Goal: Task Accomplishment & Management: Manage account settings

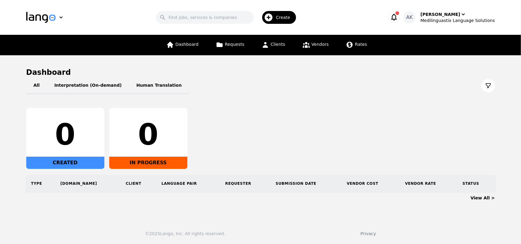
click at [398, 14] on icon "button" at bounding box center [394, 17] width 9 height 9
click at [304, 47] on icon at bounding box center [306, 45] width 7 height 6
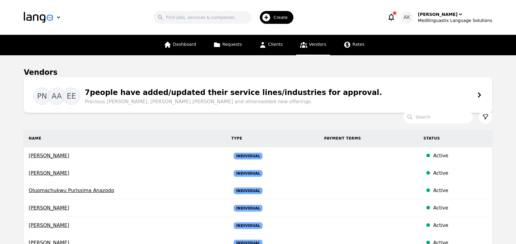
click at [330, 102] on span "Precious [PERSON_NAME], [PERSON_NAME] [PERSON_NAME] and others added new offeri…" at bounding box center [233, 101] width 297 height 7
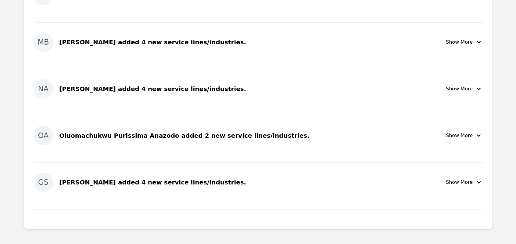
scroll to position [354, 0]
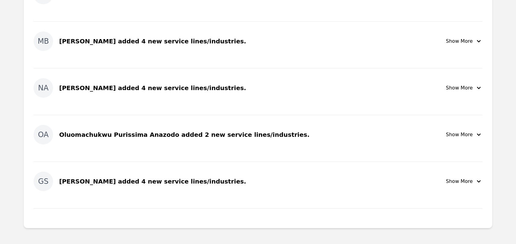
click at [459, 135] on div "Show More" at bounding box center [464, 134] width 37 height 7
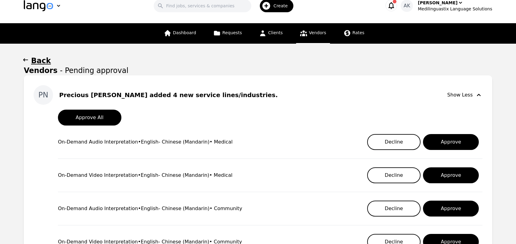
scroll to position [0, 0]
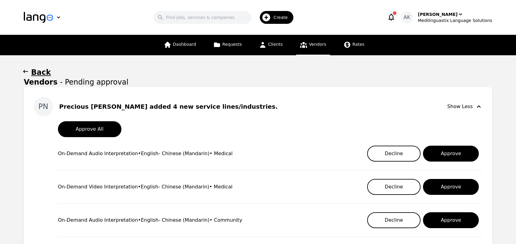
click at [473, 106] on div "Show Less" at bounding box center [465, 106] width 35 height 7
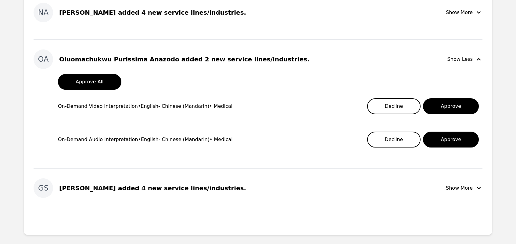
scroll to position [256, 0]
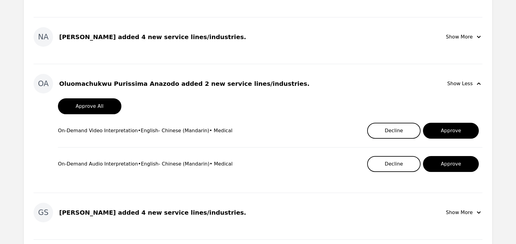
click at [458, 83] on div "Show Less" at bounding box center [465, 83] width 35 height 7
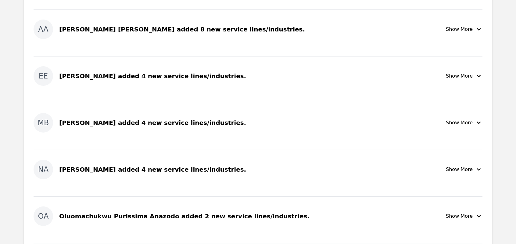
scroll to position [112, 0]
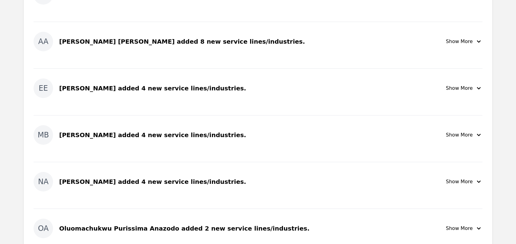
click at [475, 45] on button "Show More" at bounding box center [464, 42] width 37 height 20
click at [473, 42] on div "Show More" at bounding box center [464, 41] width 37 height 7
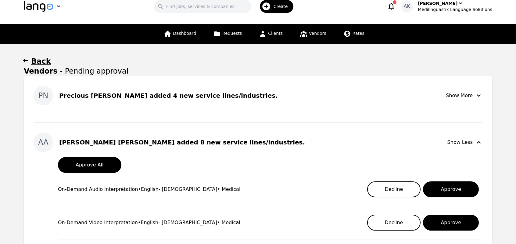
scroll to position [12, 0]
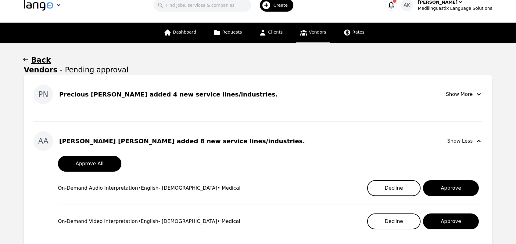
click at [464, 143] on div "Show Less" at bounding box center [465, 140] width 35 height 7
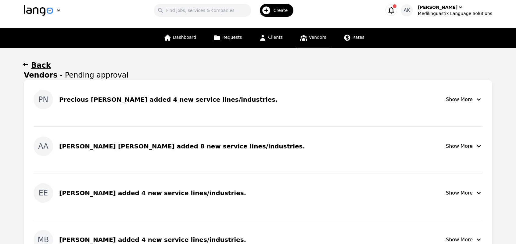
scroll to position [0, 0]
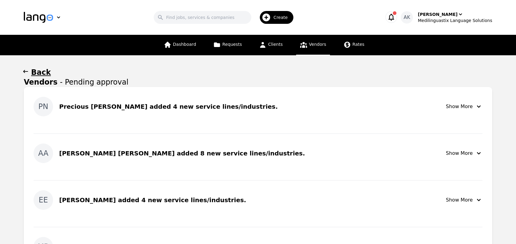
click at [34, 72] on h1 "Back" at bounding box center [41, 72] width 20 height 10
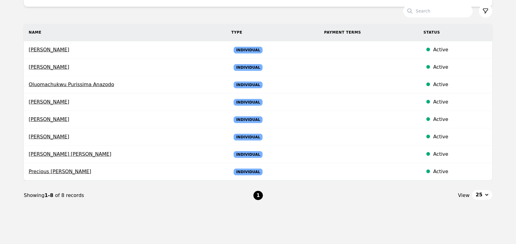
scroll to position [110, 0]
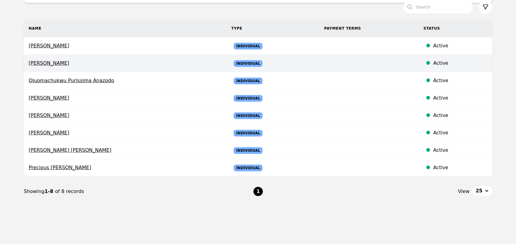
click at [56, 61] on span "[PERSON_NAME]" at bounding box center [125, 62] width 193 height 7
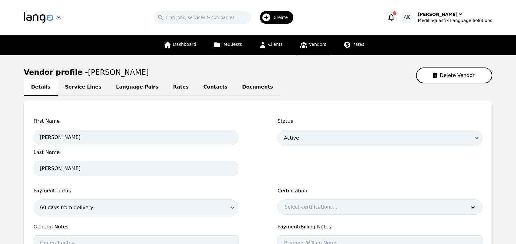
click at [131, 86] on link "Language Pairs" at bounding box center [137, 87] width 57 height 17
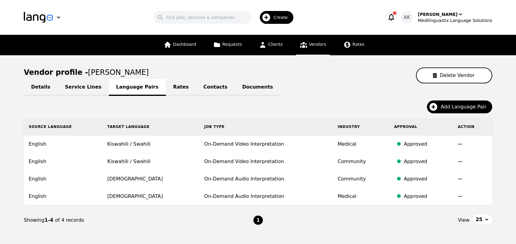
click at [37, 92] on link "Details" at bounding box center [41, 87] width 34 height 17
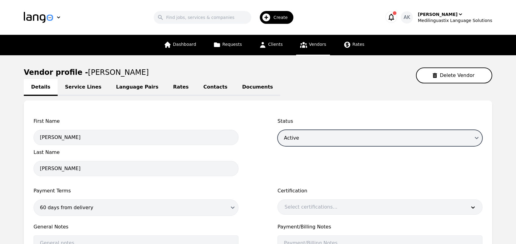
click at [298, 139] on select "Active Disabled Draft" at bounding box center [380, 138] width 205 height 16
click at [278, 130] on select "Active Disabled Draft" at bounding box center [380, 138] width 205 height 16
select select "disabled"
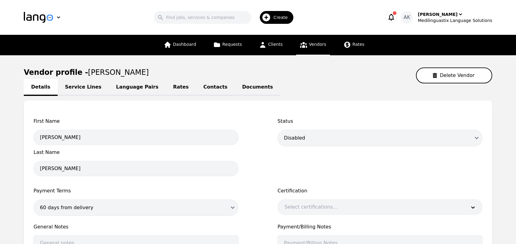
click at [276, 166] on div "First Name [PERSON_NAME] Last Name [PERSON_NAME] Status Active Disabled Draft P…" at bounding box center [258, 203] width 449 height 173
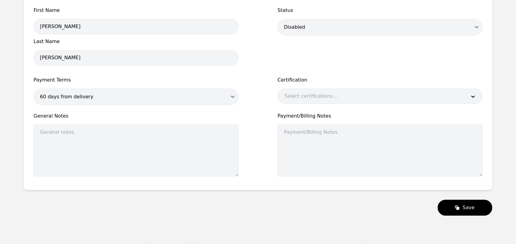
scroll to position [121, 0]
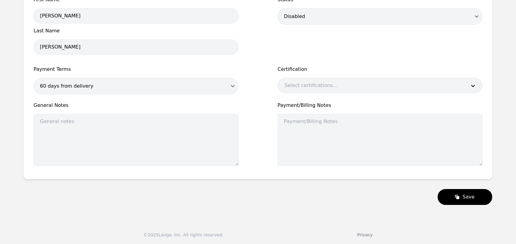
click at [241, 59] on div "First Name [PERSON_NAME] Last Name [PERSON_NAME] Status Active Disabled Draft P…" at bounding box center [258, 82] width 449 height 173
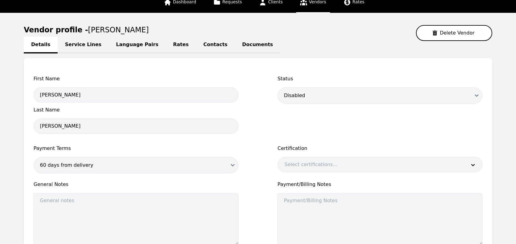
scroll to position [0, 0]
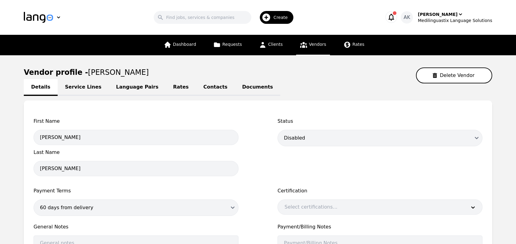
click at [120, 87] on link "Language Pairs" at bounding box center [137, 87] width 57 height 17
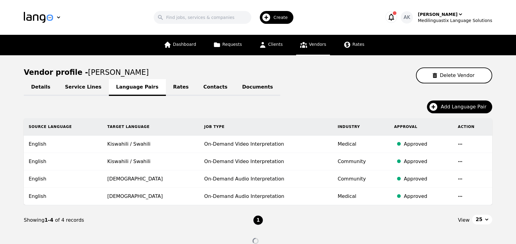
scroll to position [12, 0]
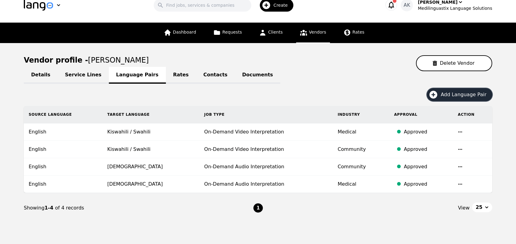
click at [438, 94] on icon "button" at bounding box center [434, 95] width 10 height 10
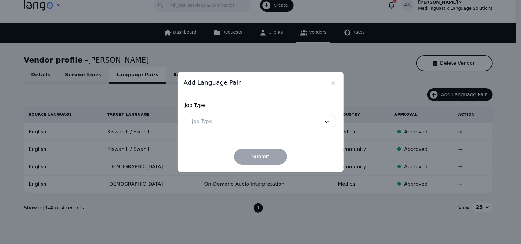
click at [232, 128] on div at bounding box center [251, 121] width 132 height 15
click at [334, 81] on icon "Close" at bounding box center [332, 82] width 3 height 3
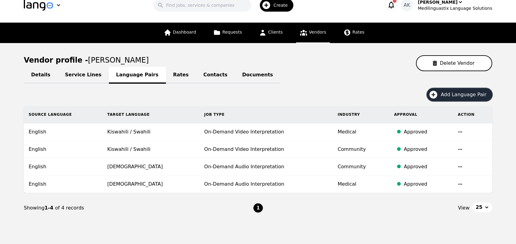
click at [438, 94] on icon "button" at bounding box center [434, 95] width 10 height 10
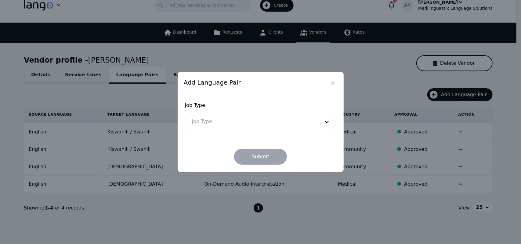
click at [262, 120] on div at bounding box center [251, 121] width 132 height 15
click at [330, 82] on icon "Close" at bounding box center [332, 83] width 6 height 6
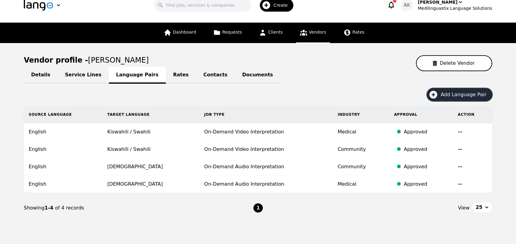
click at [458, 93] on span "Add Language Pair" at bounding box center [466, 94] width 50 height 7
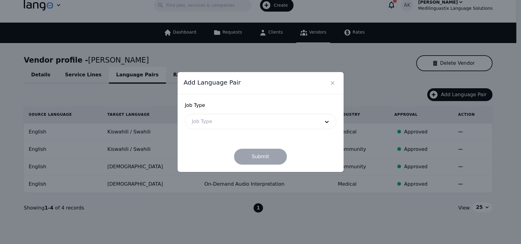
click at [312, 123] on div at bounding box center [251, 121] width 132 height 15
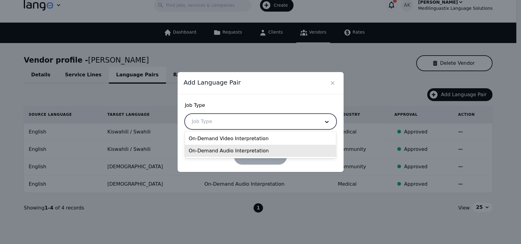
click at [254, 152] on div "On-Demand Audio Interpretation" at bounding box center [260, 151] width 151 height 12
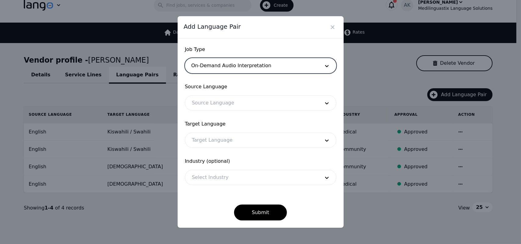
click at [236, 108] on div at bounding box center [251, 102] width 132 height 15
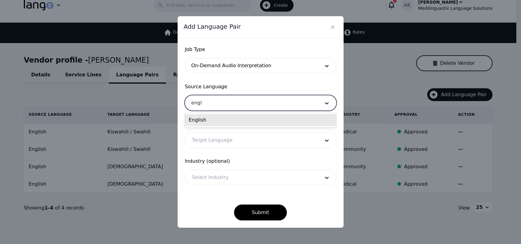
type input "engli"
click at [208, 121] on div "English" at bounding box center [260, 120] width 151 height 12
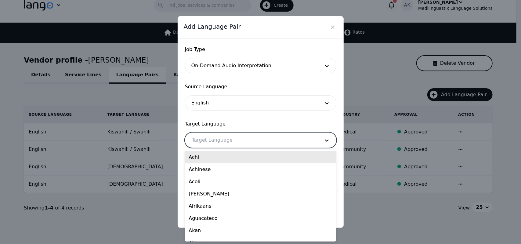
click at [215, 143] on div at bounding box center [251, 140] width 132 height 15
type input "sw"
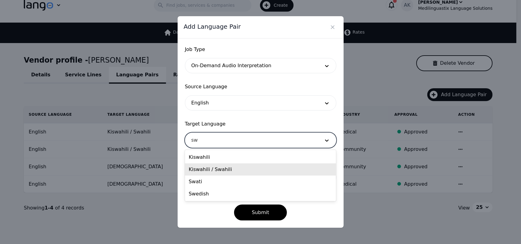
click at [210, 169] on div "Kiswahili / Swahili" at bounding box center [260, 169] width 151 height 12
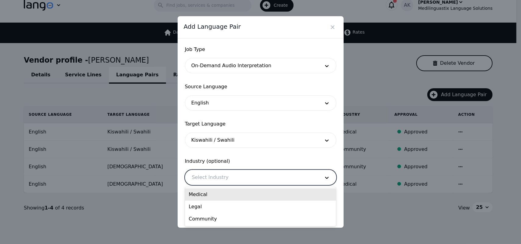
click at [234, 175] on div at bounding box center [251, 177] width 132 height 15
click at [220, 196] on div "Medical" at bounding box center [260, 194] width 151 height 12
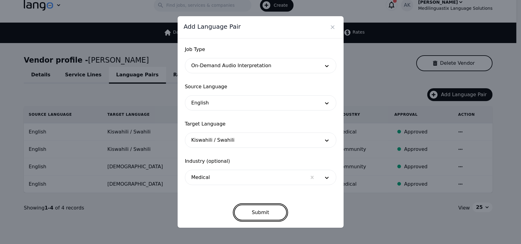
click at [248, 210] on button "Submit" at bounding box center [260, 212] width 53 height 16
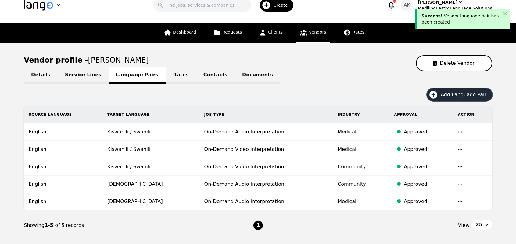
click at [438, 94] on icon "button" at bounding box center [434, 95] width 10 height 10
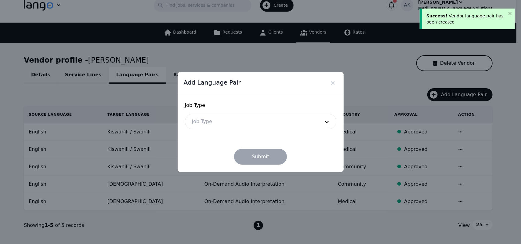
click at [276, 122] on div at bounding box center [251, 121] width 132 height 15
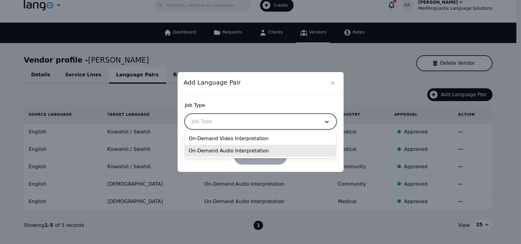
click at [235, 151] on div "On-Demand Audio Interpretation" at bounding box center [260, 151] width 151 height 12
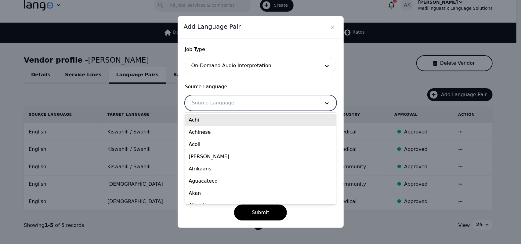
click at [234, 100] on div at bounding box center [251, 102] width 132 height 15
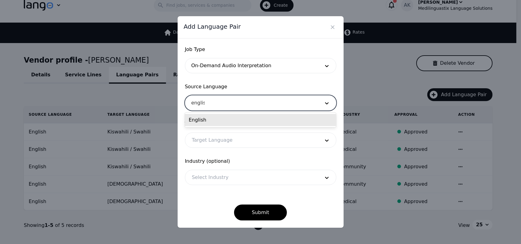
type input "english"
click at [220, 123] on div "English" at bounding box center [260, 120] width 151 height 12
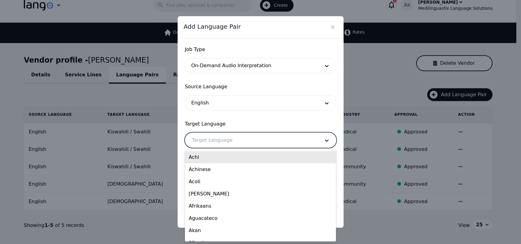
click at [218, 144] on div at bounding box center [251, 140] width 132 height 15
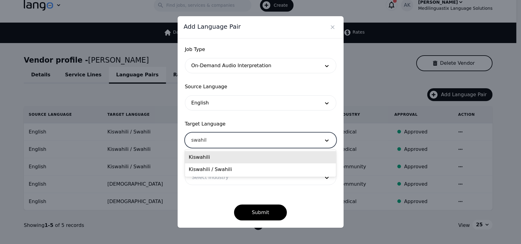
type input "swahili"
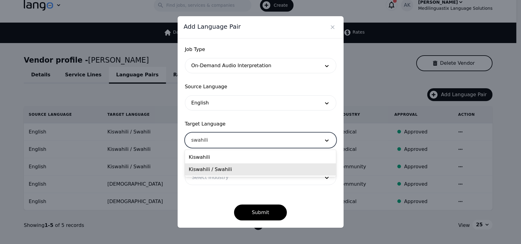
click at [212, 171] on div "Kiswahili / Swahili" at bounding box center [260, 169] width 151 height 12
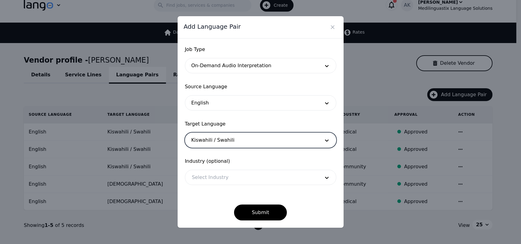
click at [229, 176] on div at bounding box center [251, 177] width 132 height 15
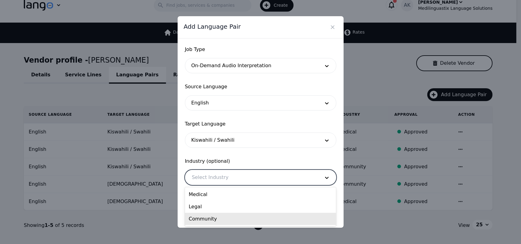
click at [205, 216] on div "Community" at bounding box center [260, 219] width 151 height 12
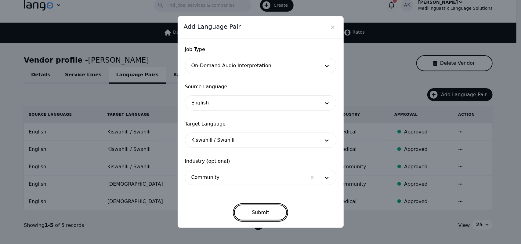
click at [253, 208] on button "Submit" at bounding box center [260, 212] width 53 height 16
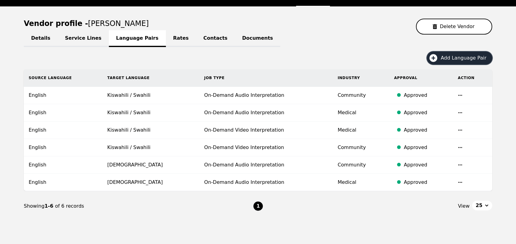
scroll to position [61, 0]
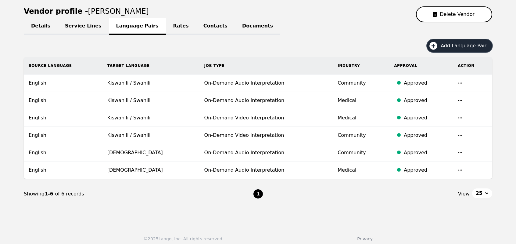
click at [435, 44] on icon "button" at bounding box center [434, 46] width 8 height 8
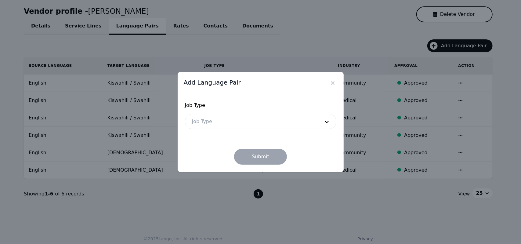
click at [217, 129] on form "Job Type Job Type Submit" at bounding box center [260, 133] width 151 height 63
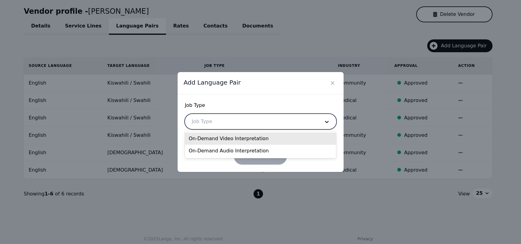
click at [215, 125] on div at bounding box center [251, 121] width 132 height 15
drag, startPoint x: 215, startPoint y: 150, endPoint x: 214, endPoint y: 142, distance: 8.0
click at [214, 142] on div "On-Demand Video Interpretation On-Demand Audio Interpretation" at bounding box center [260, 144] width 151 height 27
click at [214, 142] on div "On-Demand Video Interpretation" at bounding box center [260, 138] width 151 height 12
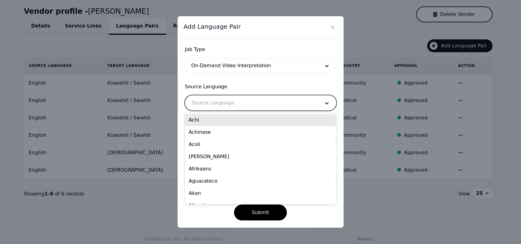
click at [223, 106] on div at bounding box center [251, 102] width 132 height 15
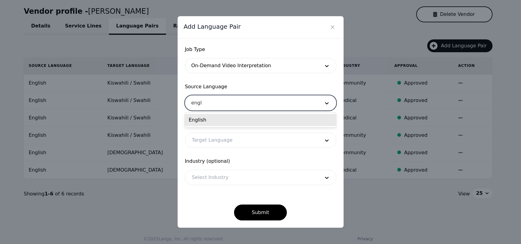
type input "engli"
click at [207, 121] on div "English" at bounding box center [260, 120] width 151 height 12
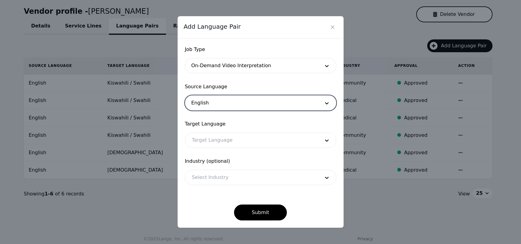
click at [214, 141] on div at bounding box center [251, 140] width 132 height 15
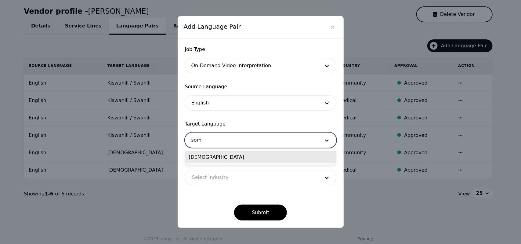
type input "soma"
click at [206, 159] on div "[DEMOGRAPHIC_DATA]" at bounding box center [260, 157] width 151 height 12
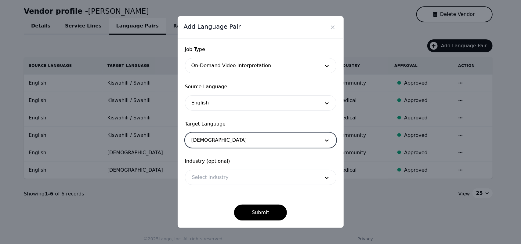
click at [214, 180] on div at bounding box center [251, 177] width 132 height 15
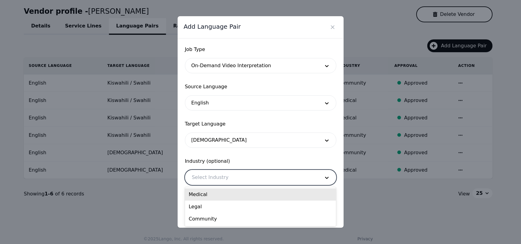
click at [205, 196] on div "Medical" at bounding box center [260, 194] width 151 height 12
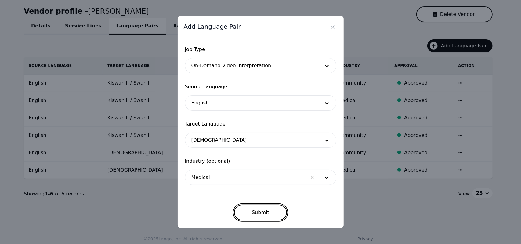
click at [254, 210] on button "Submit" at bounding box center [260, 212] width 53 height 16
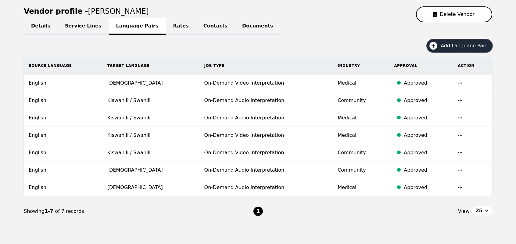
click at [438, 46] on icon "button" at bounding box center [434, 46] width 10 height 10
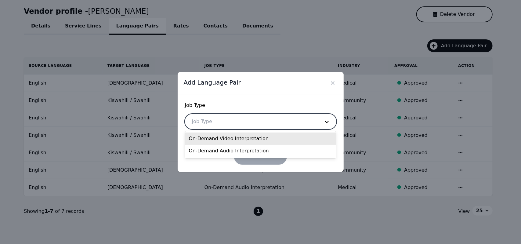
click at [245, 119] on div at bounding box center [251, 121] width 132 height 15
drag, startPoint x: 231, startPoint y: 150, endPoint x: 236, endPoint y: 128, distance: 22.6
click at [236, 128] on body "Search Create AK [PERSON_NAME] Medilinguastix Language Solutions Dashboard Requ…" at bounding box center [260, 61] width 521 height 244
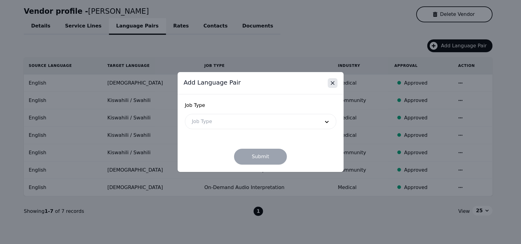
click at [331, 83] on icon "Close" at bounding box center [332, 83] width 6 height 6
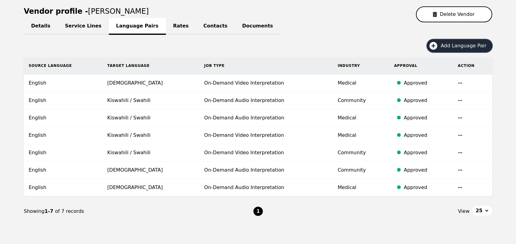
click at [437, 44] on icon "button" at bounding box center [434, 46] width 10 height 10
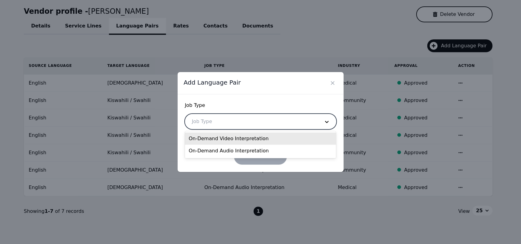
click at [260, 125] on div at bounding box center [251, 121] width 132 height 15
click at [236, 143] on div "On-Demand Video Interpretation" at bounding box center [260, 138] width 151 height 12
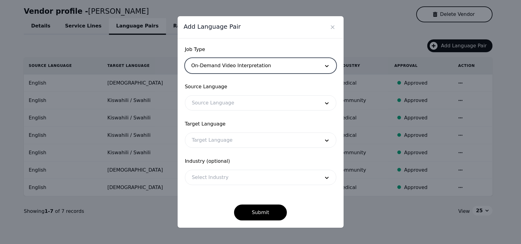
click at [227, 107] on div at bounding box center [251, 102] width 132 height 15
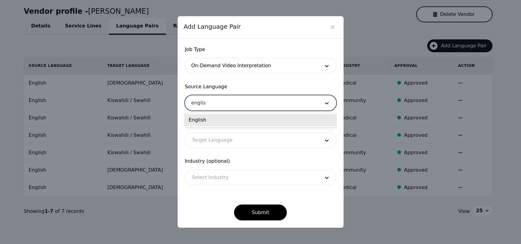
type input "english"
click at [213, 117] on div "English" at bounding box center [260, 120] width 151 height 12
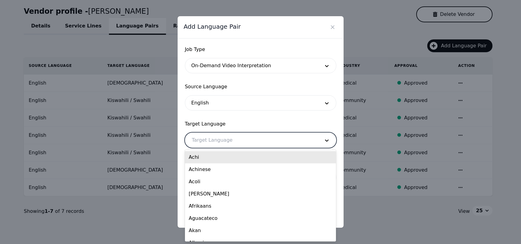
click at [220, 136] on div at bounding box center [251, 140] width 132 height 15
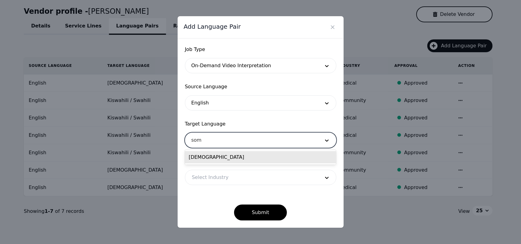
type input "soma"
click at [208, 161] on div "[DEMOGRAPHIC_DATA]" at bounding box center [260, 157] width 151 height 12
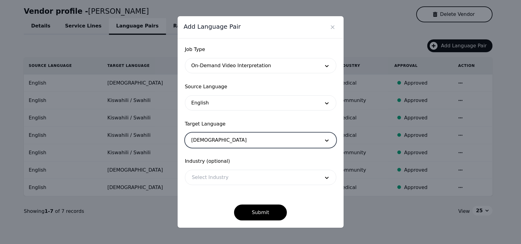
click at [226, 174] on div at bounding box center [251, 177] width 132 height 15
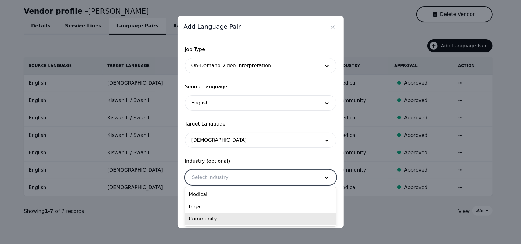
click at [212, 218] on div "Community" at bounding box center [260, 219] width 151 height 12
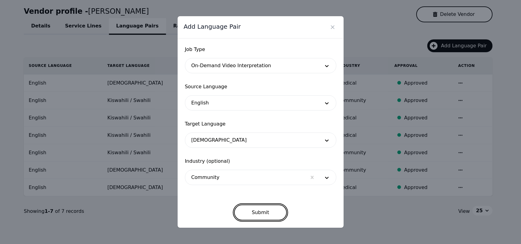
click at [260, 207] on button "Submit" at bounding box center [260, 212] width 53 height 16
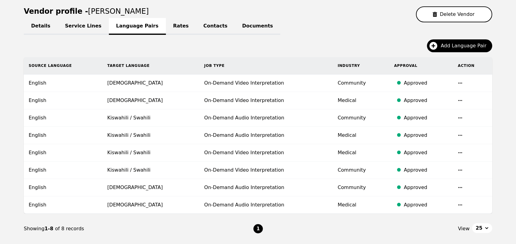
click at [40, 26] on link "Details" at bounding box center [41, 26] width 34 height 17
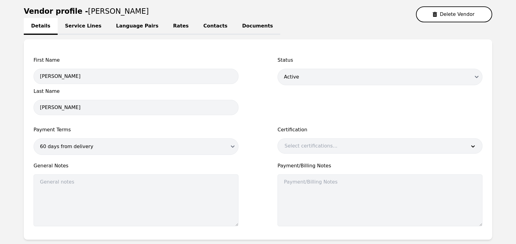
click at [76, 27] on link "Service Lines" at bounding box center [83, 26] width 51 height 17
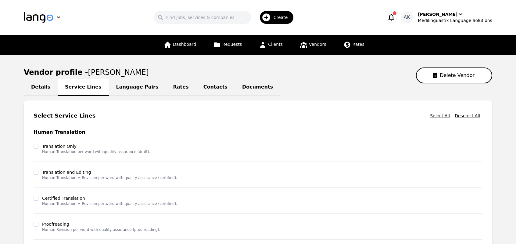
click at [297, 49] on link "Vendors" at bounding box center [313, 45] width 34 height 20
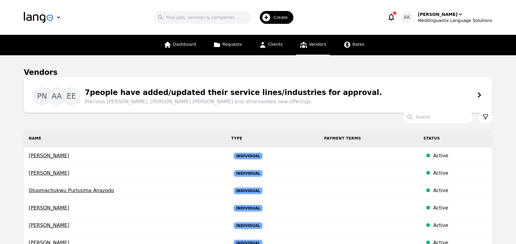
click at [196, 102] on span "Precious [PERSON_NAME], [PERSON_NAME] [PERSON_NAME] and others added new offeri…" at bounding box center [233, 101] width 297 height 7
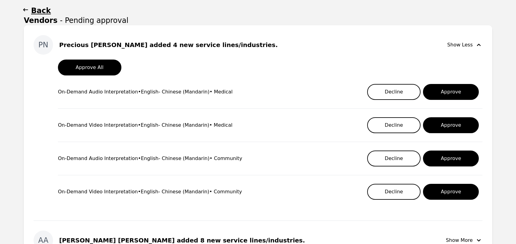
scroll to position [73, 0]
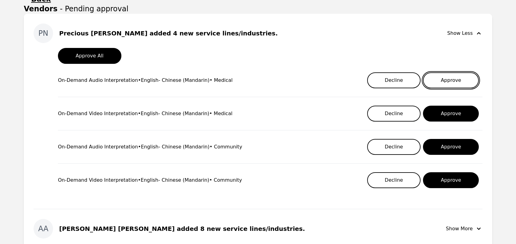
click at [456, 80] on button "Approve" at bounding box center [451, 80] width 56 height 16
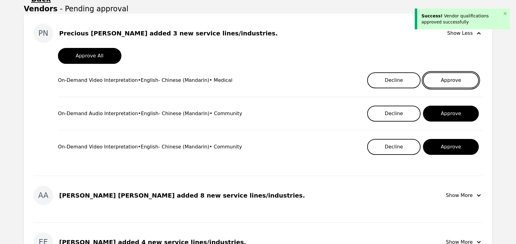
click at [450, 82] on button "Approve" at bounding box center [451, 80] width 56 height 16
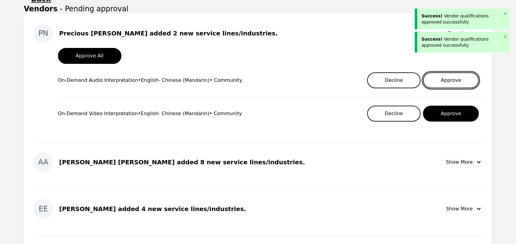
click at [450, 82] on button "Approve" at bounding box center [451, 80] width 56 height 16
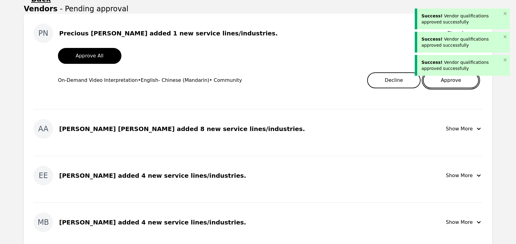
click at [450, 82] on button "Approve" at bounding box center [451, 80] width 56 height 16
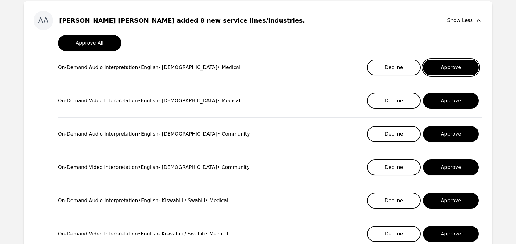
scroll to position [85, 0]
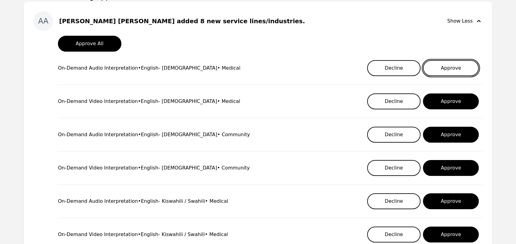
click at [459, 67] on button "Approve" at bounding box center [451, 68] width 56 height 16
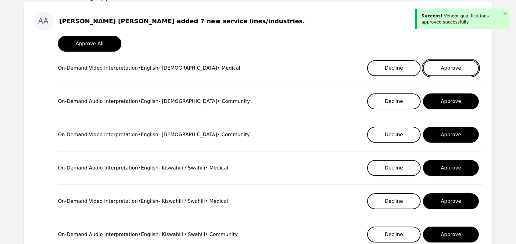
click at [459, 67] on button "Approve" at bounding box center [451, 68] width 56 height 16
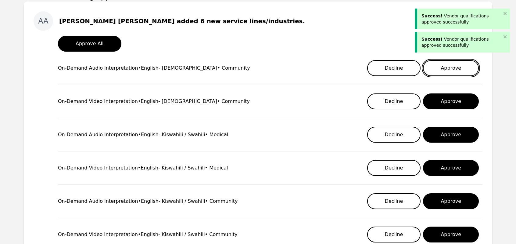
click at [459, 67] on button "Approve" at bounding box center [451, 68] width 56 height 16
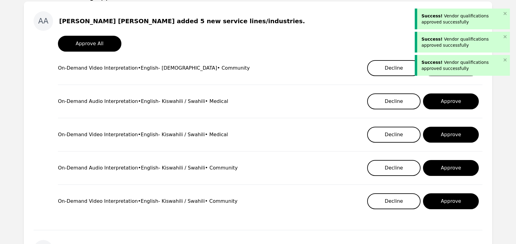
click at [459, 67] on div "Success! Vendor qualifications approved successfully" at bounding box center [462, 65] width 80 height 12
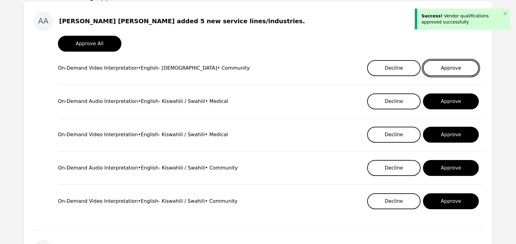
click at [443, 69] on button "Approve" at bounding box center [451, 68] width 56 height 16
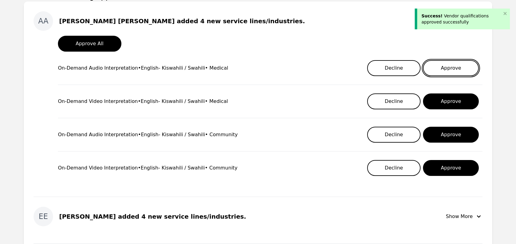
click at [443, 69] on button "Approve" at bounding box center [451, 68] width 56 height 16
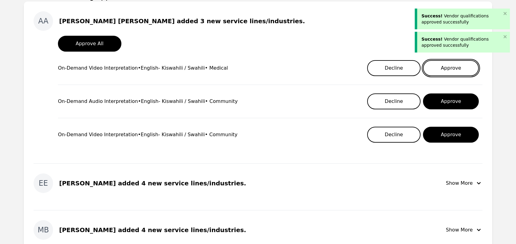
click at [443, 69] on button "Approve" at bounding box center [451, 68] width 56 height 16
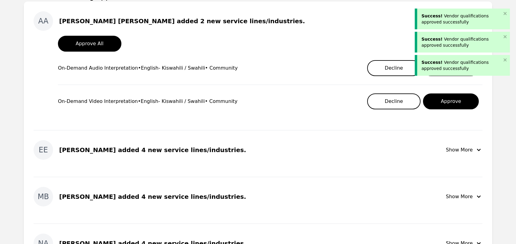
click at [443, 69] on div "Success! Vendor qualifications approved successfully" at bounding box center [462, 65] width 80 height 12
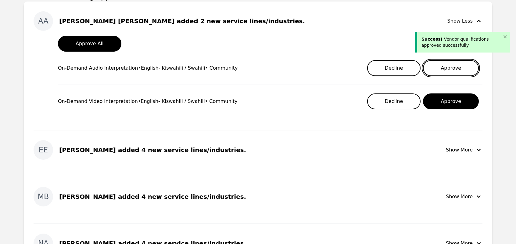
click at [443, 69] on button "Approve" at bounding box center [451, 68] width 56 height 16
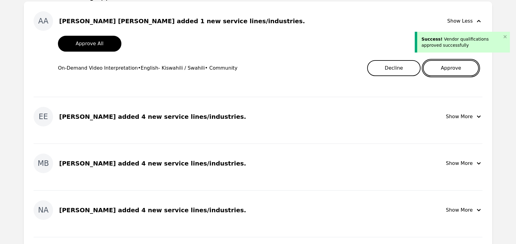
click at [443, 69] on button "Approve" at bounding box center [451, 68] width 56 height 16
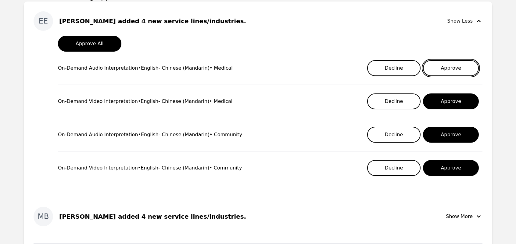
click at [450, 74] on button "Approve" at bounding box center [451, 68] width 56 height 16
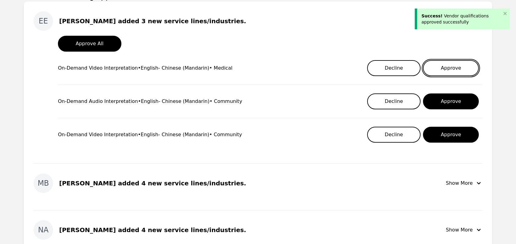
click at [450, 74] on button "Approve" at bounding box center [451, 68] width 56 height 16
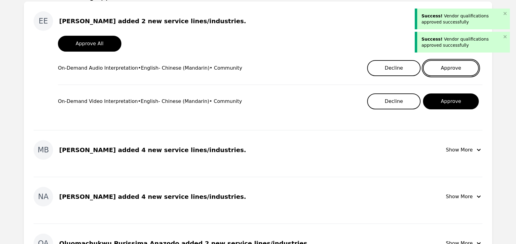
click at [450, 74] on button "Approve" at bounding box center [451, 68] width 56 height 16
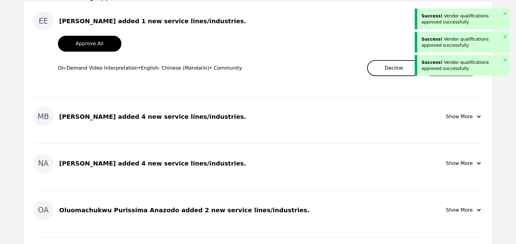
click at [450, 74] on div "Success! Vendor qualifications approved successfully" at bounding box center [462, 65] width 95 height 21
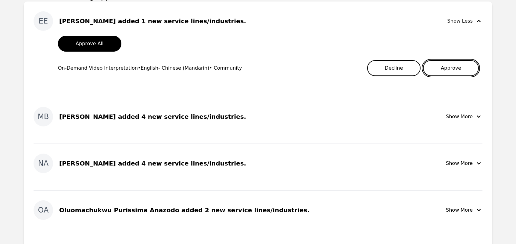
click at [447, 67] on button "Approve" at bounding box center [451, 68] width 56 height 16
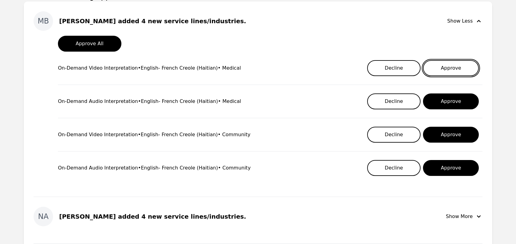
click at [447, 66] on button "Approve" at bounding box center [451, 68] width 56 height 16
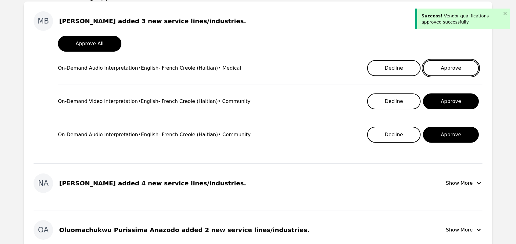
click at [447, 66] on button "Approve" at bounding box center [451, 68] width 56 height 16
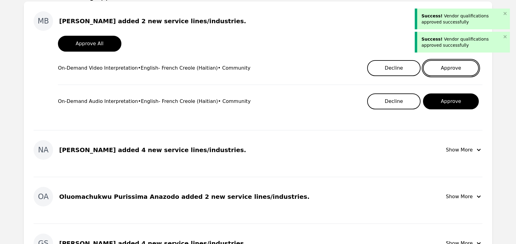
click at [447, 66] on button "Approve" at bounding box center [451, 68] width 56 height 16
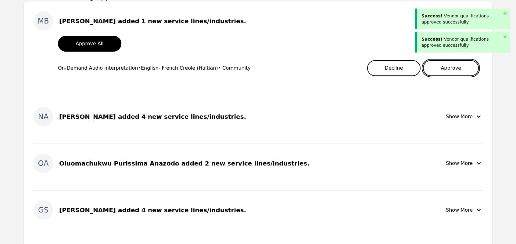
click at [447, 66] on button "Approve" at bounding box center [451, 68] width 56 height 16
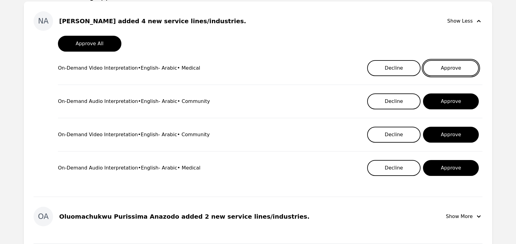
click at [453, 74] on button "Approve" at bounding box center [451, 68] width 56 height 16
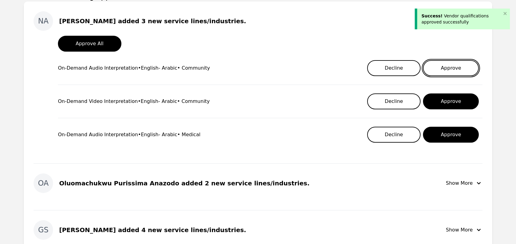
click at [453, 74] on button "Approve" at bounding box center [451, 68] width 56 height 16
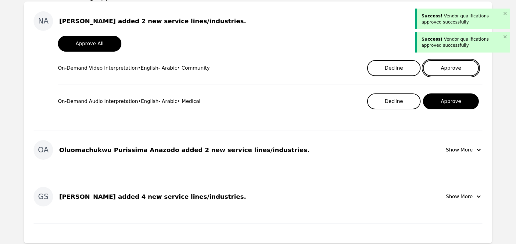
click at [453, 74] on button "Approve" at bounding box center [451, 68] width 56 height 16
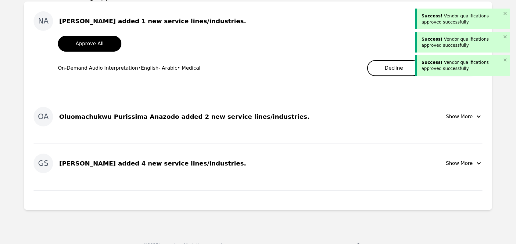
click at [453, 74] on div "Success! Vendor qualifications approved successfully" at bounding box center [462, 65] width 95 height 21
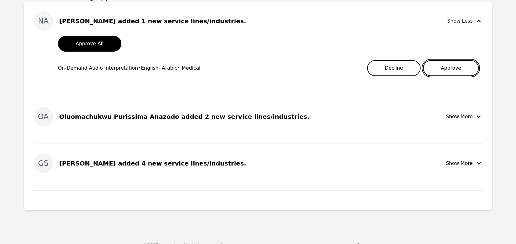
click at [449, 70] on button "Approve" at bounding box center [451, 68] width 56 height 16
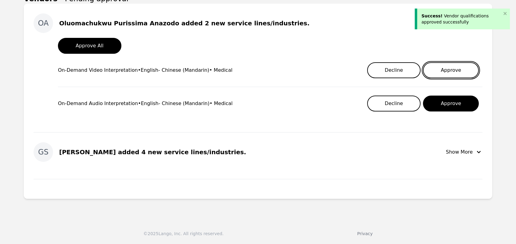
scroll to position [83, 0]
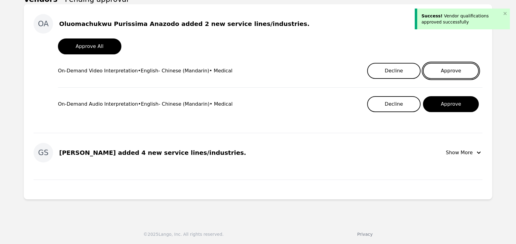
click at [447, 72] on button "Approve" at bounding box center [451, 71] width 56 height 16
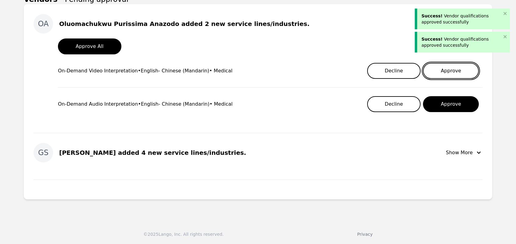
scroll to position [49, 0]
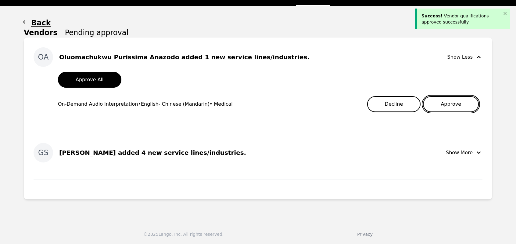
click at [444, 106] on button "Approve" at bounding box center [451, 104] width 56 height 16
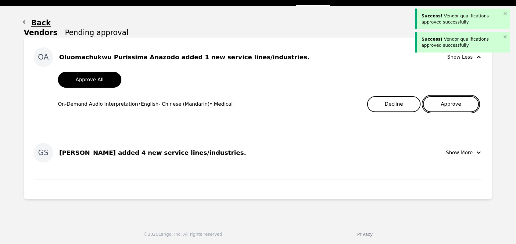
scroll to position [85, 0]
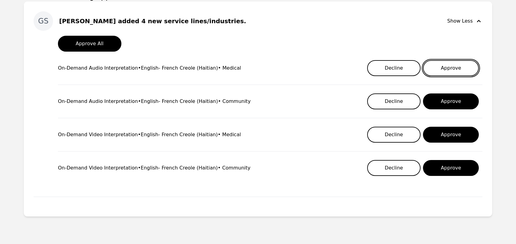
click at [454, 67] on button "Approve" at bounding box center [451, 68] width 56 height 16
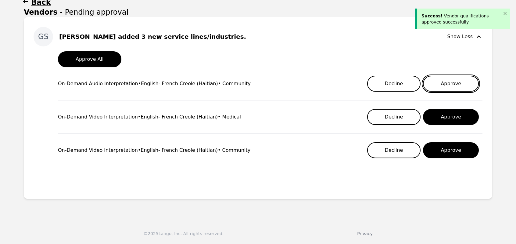
scroll to position [69, 0]
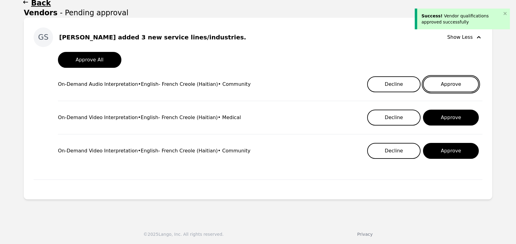
click at [448, 79] on button "Approve" at bounding box center [451, 84] width 56 height 16
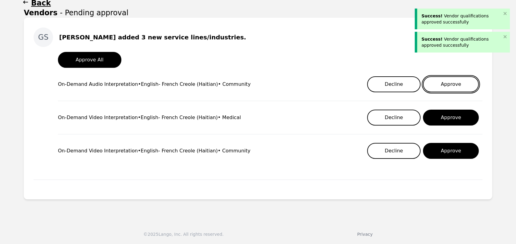
scroll to position [36, 0]
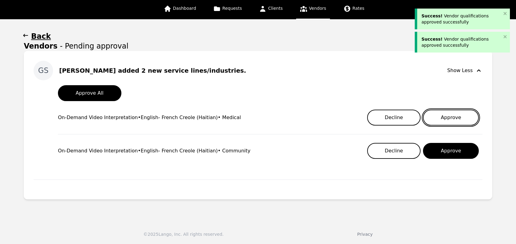
click at [448, 114] on button "Approve" at bounding box center [451, 118] width 56 height 16
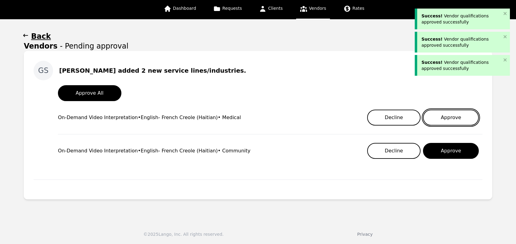
scroll to position [3, 0]
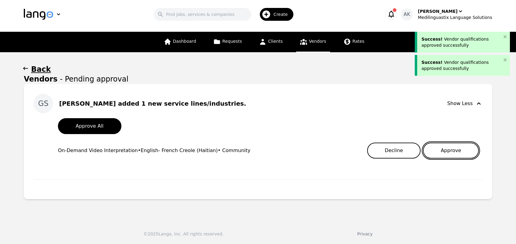
click at [444, 150] on button "Approve" at bounding box center [451, 150] width 56 height 16
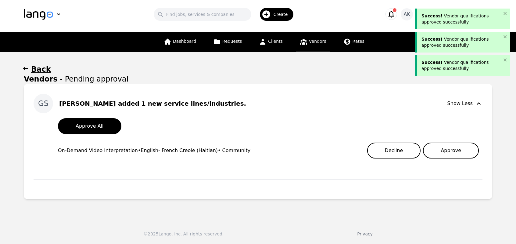
scroll to position [0, 0]
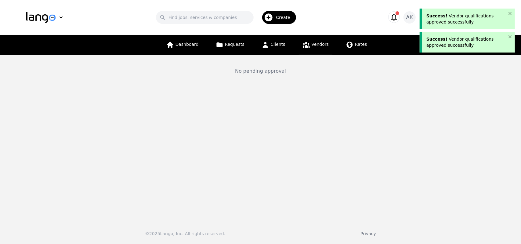
click at [315, 43] on span "Vendors" at bounding box center [319, 44] width 17 height 5
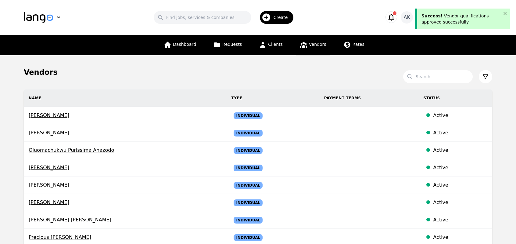
click at [0, 191] on main "Vendors Search Name Type Payment Terms Status [PERSON_NAME] Individual Active […" at bounding box center [258, 177] width 516 height 245
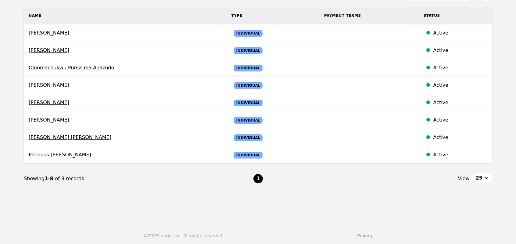
scroll to position [83, 0]
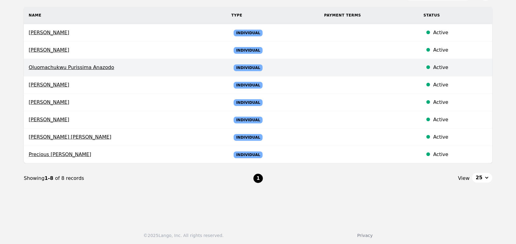
click at [71, 68] on span "Oluomachukwu Purissima Anazodo" at bounding box center [125, 67] width 193 height 7
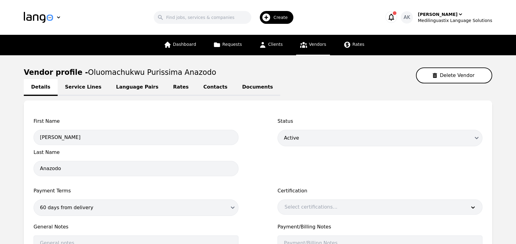
click at [129, 89] on link "Language Pairs" at bounding box center [137, 87] width 57 height 17
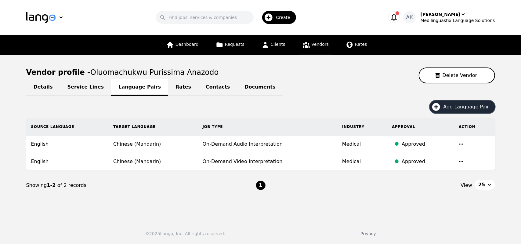
click at [439, 105] on icon "button" at bounding box center [436, 107] width 8 height 8
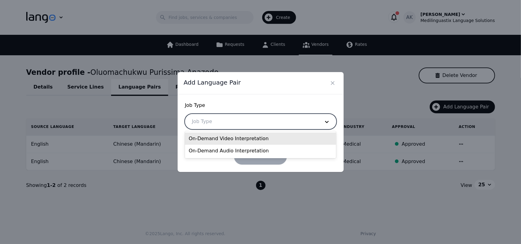
click at [254, 121] on div at bounding box center [251, 121] width 132 height 15
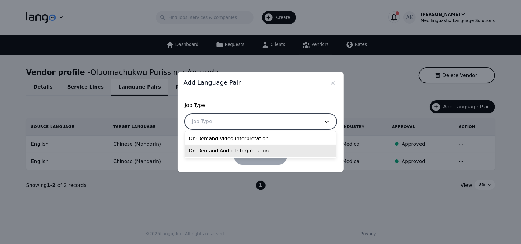
click at [230, 149] on div "On-Demand Audio Interpretation" at bounding box center [260, 151] width 151 height 12
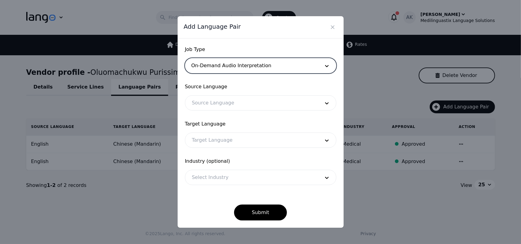
click at [232, 101] on div at bounding box center [251, 102] width 132 height 15
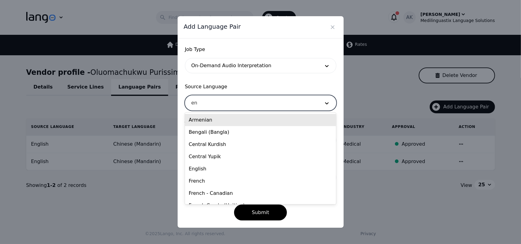
type input "eng"
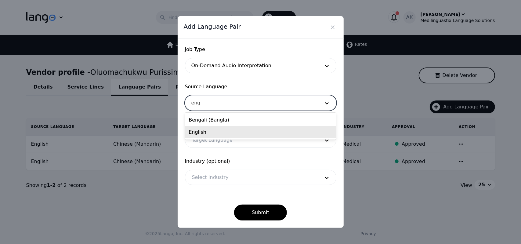
click at [204, 135] on div "English" at bounding box center [260, 132] width 151 height 12
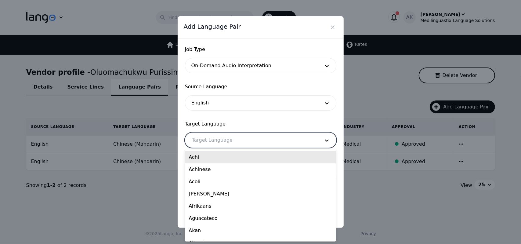
click at [209, 140] on div at bounding box center [251, 140] width 132 height 15
type input "chine"
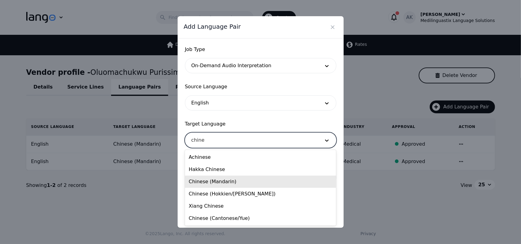
click at [210, 184] on div "Chinese (Mandarin)" at bounding box center [260, 181] width 151 height 12
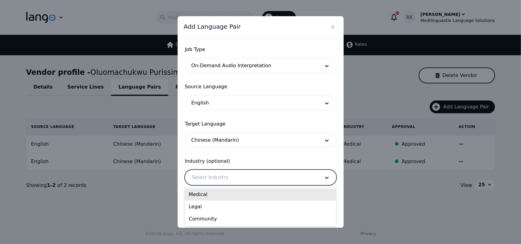
click at [207, 175] on div at bounding box center [251, 177] width 132 height 15
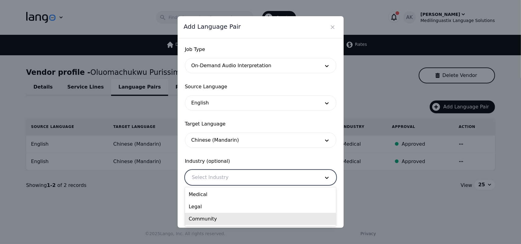
click at [207, 219] on div "Community" at bounding box center [260, 219] width 151 height 12
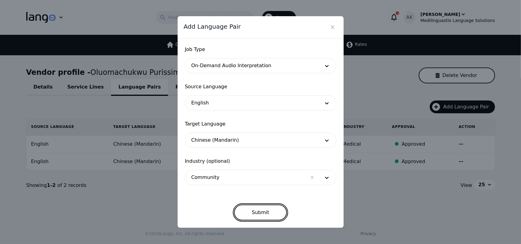
click at [259, 211] on button "Submit" at bounding box center [260, 212] width 53 height 16
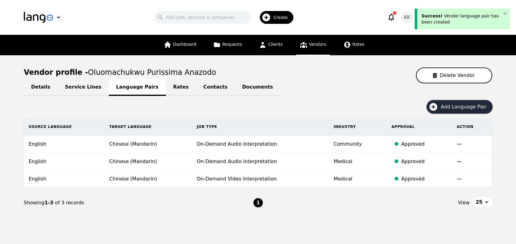
click at [452, 109] on span "Add Language Pair" at bounding box center [466, 106] width 50 height 7
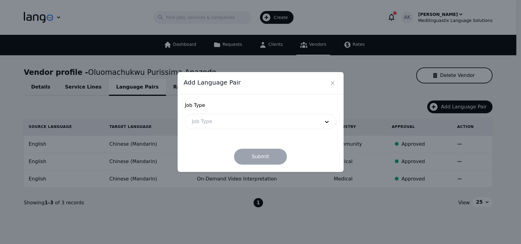
click at [284, 126] on div at bounding box center [251, 121] width 132 height 15
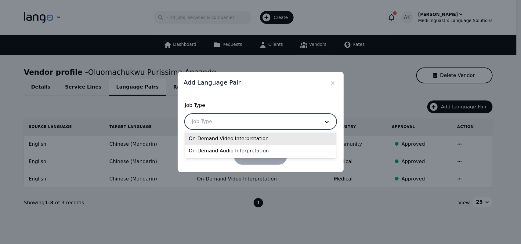
click at [255, 141] on div "On-Demand Video Interpretation" at bounding box center [260, 138] width 151 height 12
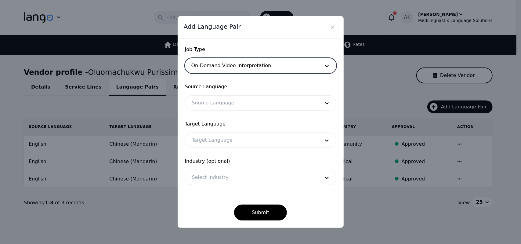
click at [237, 105] on div at bounding box center [251, 102] width 132 height 15
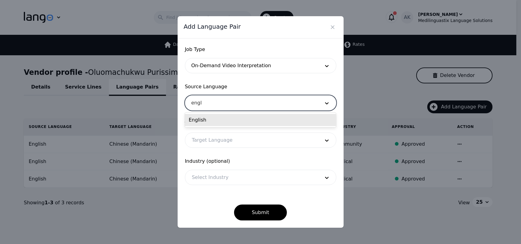
type input "engli"
click at [214, 116] on div "English" at bounding box center [260, 120] width 151 height 12
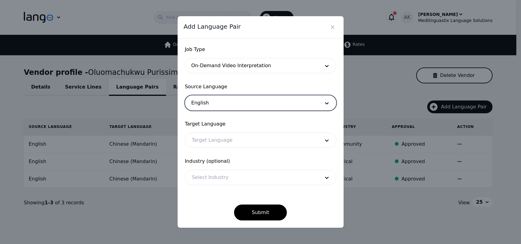
click at [225, 141] on div at bounding box center [251, 140] width 132 height 15
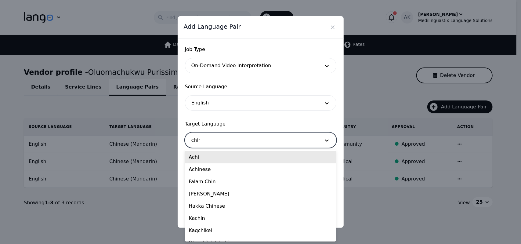
type input "chine"
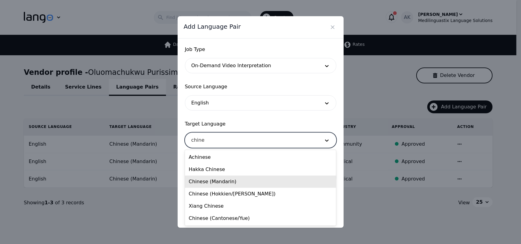
click at [220, 183] on div "Chinese (Mandarin)" at bounding box center [260, 181] width 151 height 12
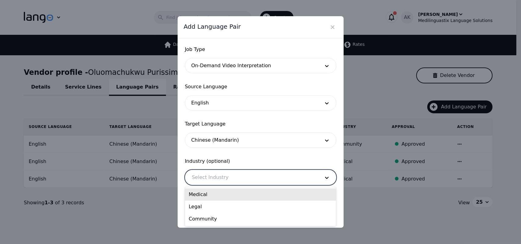
click at [220, 176] on div at bounding box center [251, 177] width 132 height 15
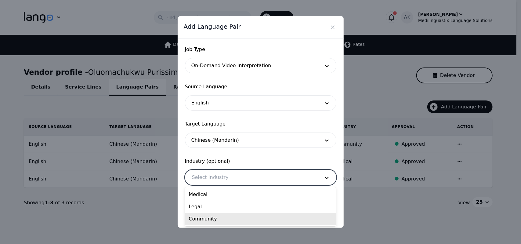
click at [206, 219] on div "Community" at bounding box center [260, 219] width 151 height 12
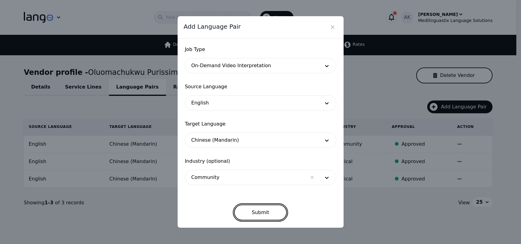
click at [255, 212] on button "Submit" at bounding box center [260, 212] width 53 height 16
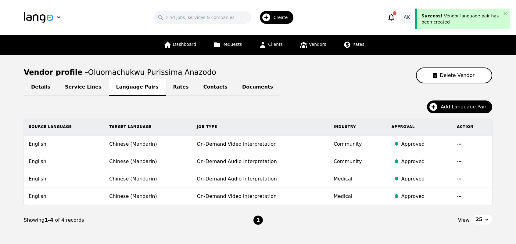
click at [196, 85] on link "Contacts" at bounding box center [215, 87] width 39 height 17
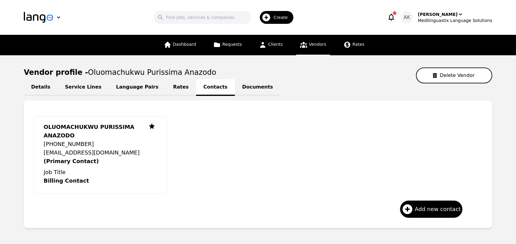
click at [235, 88] on link "Documents" at bounding box center [257, 87] width 45 height 17
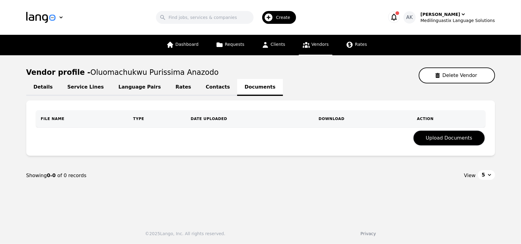
click at [198, 86] on link "Contacts" at bounding box center [217, 87] width 39 height 17
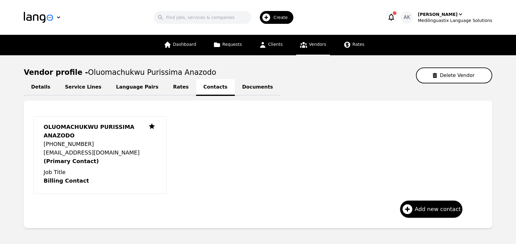
click at [166, 89] on link "Rates" at bounding box center [181, 87] width 30 height 17
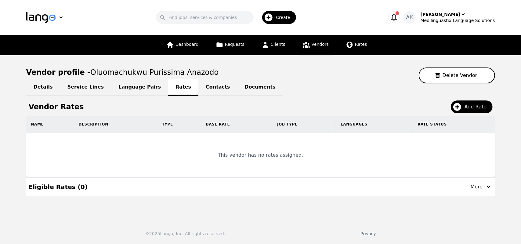
click at [124, 89] on link "Language Pairs" at bounding box center [139, 87] width 57 height 17
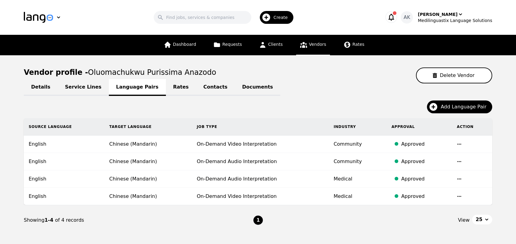
click at [81, 89] on link "Service Lines" at bounding box center [83, 87] width 51 height 17
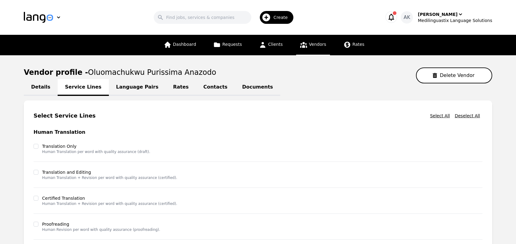
click at [4, 123] on main "Vendor profile - [PERSON_NAME] Anazodo Delete Vendor Details Service Lines Lang…" at bounding box center [258, 210] width 516 height 311
click at [38, 85] on link "Details" at bounding box center [41, 87] width 34 height 17
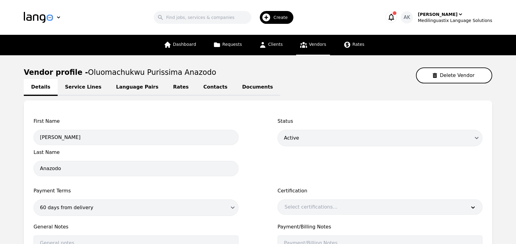
click at [0, 115] on main "Vendor profile - [PERSON_NAME] Anazodo Delete Vendor Details Service Lines Lang…" at bounding box center [258, 196] width 516 height 283
click at [348, 46] on link "Rates" at bounding box center [354, 45] width 28 height 20
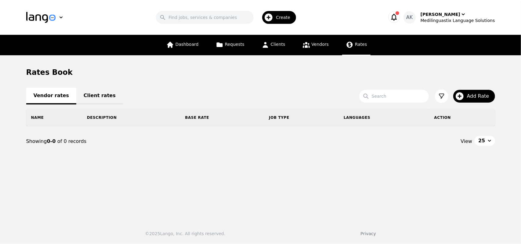
click at [90, 94] on link "Client rates" at bounding box center [99, 96] width 47 height 17
click at [41, 100] on link "Vendor rates" at bounding box center [51, 96] width 50 height 17
click at [185, 47] on span "Dashboard" at bounding box center [186, 44] width 23 height 5
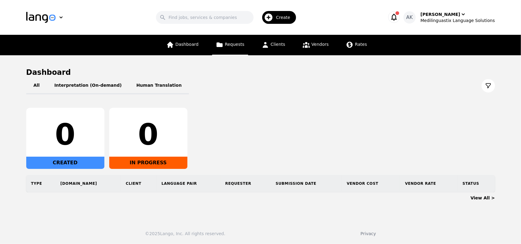
click at [223, 47] on icon at bounding box center [220, 45] width 8 height 8
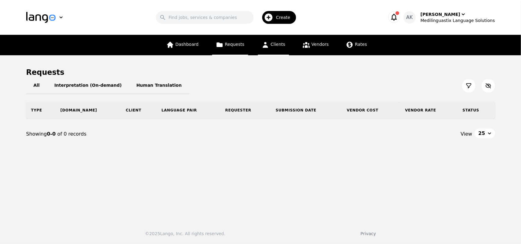
click at [266, 47] on icon at bounding box center [264, 45] width 5 height 6
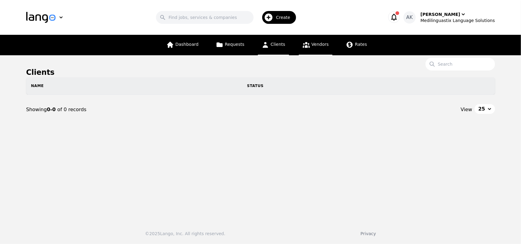
click at [304, 46] on icon at bounding box center [306, 45] width 7 height 6
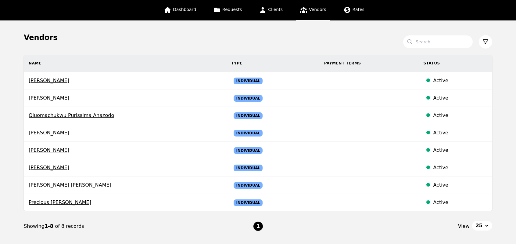
scroll to position [34, 0]
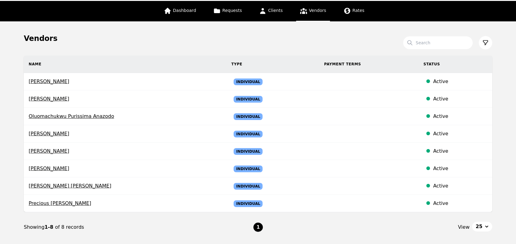
click at [0, 118] on main "Vendors Search Name Type Payment Terms Status [PERSON_NAME] Individual Active […" at bounding box center [258, 143] width 516 height 245
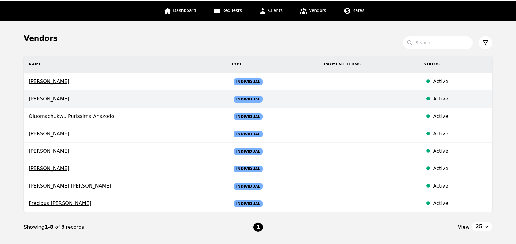
click at [54, 99] on span "[PERSON_NAME]" at bounding box center [125, 98] width 193 height 7
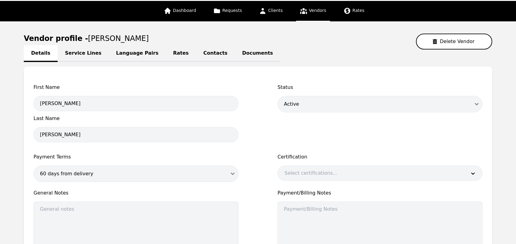
click at [5, 120] on main "Vendor profile - [PERSON_NAME] Vendor Details Service Lines Language Pairs Rate…" at bounding box center [258, 162] width 516 height 283
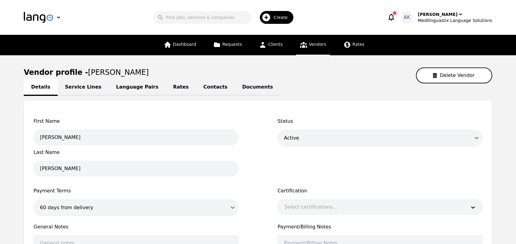
click at [84, 88] on link "Service Lines" at bounding box center [83, 87] width 51 height 17
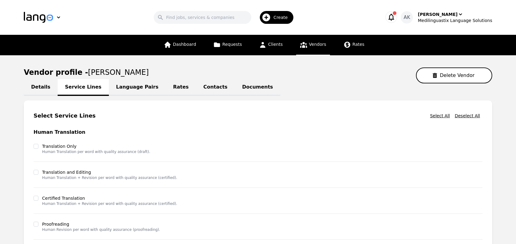
click at [129, 88] on link "Language Pairs" at bounding box center [137, 87] width 57 height 17
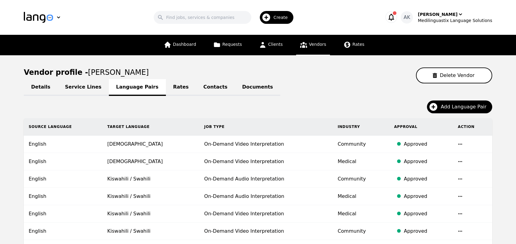
click at [167, 89] on link "Rates" at bounding box center [181, 87] width 30 height 17
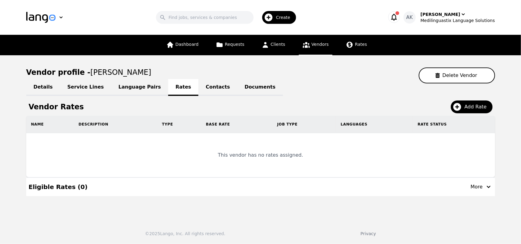
click at [198, 89] on link "Contacts" at bounding box center [217, 87] width 39 height 17
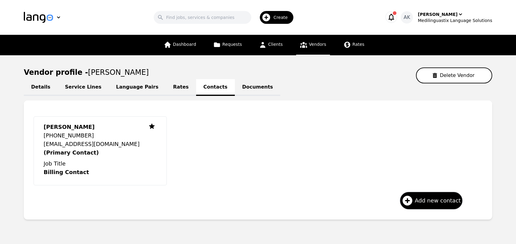
click at [235, 88] on link "Documents" at bounding box center [257, 87] width 45 height 17
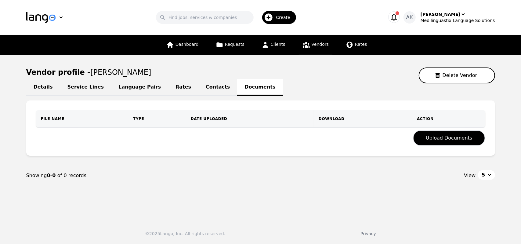
click at [40, 89] on link "Details" at bounding box center [43, 87] width 34 height 17
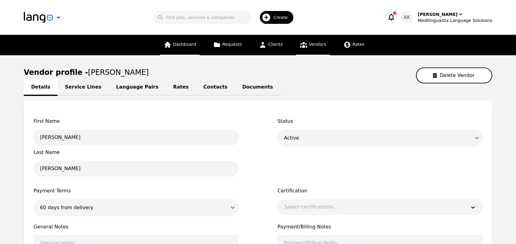
click at [177, 51] on link "Dashboard" at bounding box center [180, 45] width 40 height 20
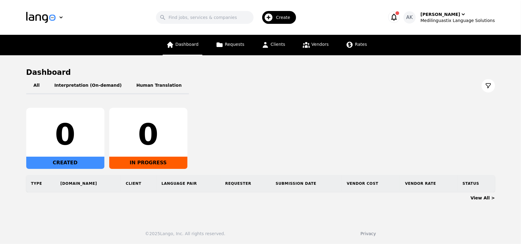
click at [189, 47] on span "Dashboard" at bounding box center [186, 44] width 23 height 5
click at [320, 43] on span "Vendors" at bounding box center [319, 44] width 17 height 5
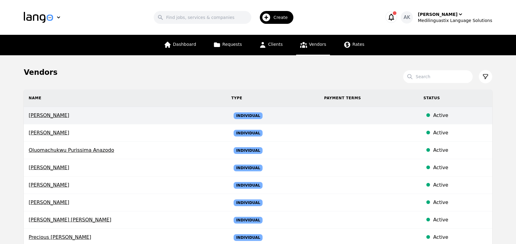
click at [58, 116] on span "[PERSON_NAME]" at bounding box center [125, 115] width 193 height 7
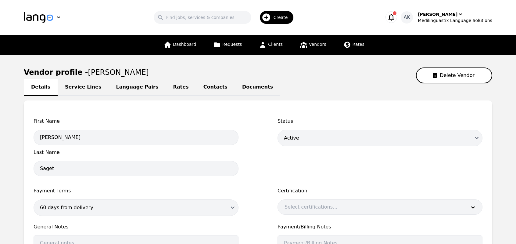
click at [235, 92] on link "Documents" at bounding box center [257, 87] width 45 height 17
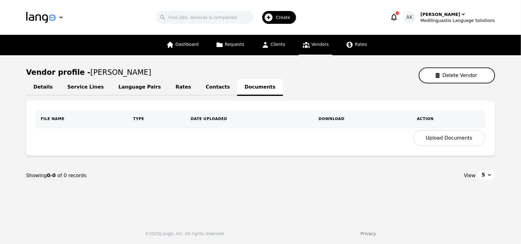
click at [442, 140] on button "Upload Documents" at bounding box center [449, 138] width 72 height 16
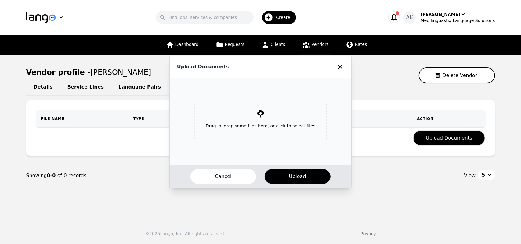
click at [255, 122] on p "Drag 'n' drop some files here, or click to select files" at bounding box center [260, 126] width 119 height 16
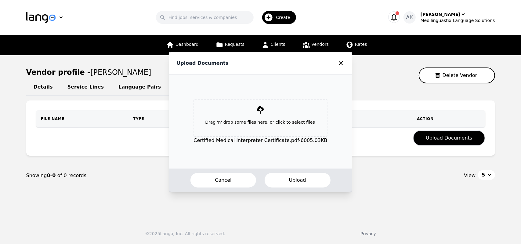
click at [291, 182] on button "Upload" at bounding box center [297, 180] width 67 height 16
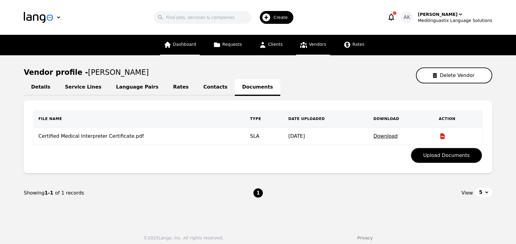
click at [184, 52] on link "Dashboard" at bounding box center [180, 45] width 40 height 20
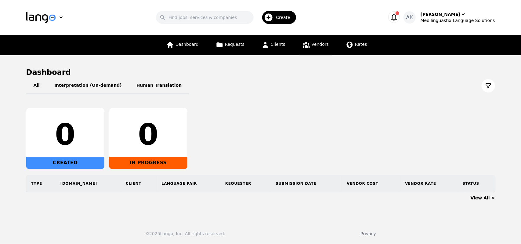
click at [314, 49] on link "Vendors" at bounding box center [316, 45] width 34 height 20
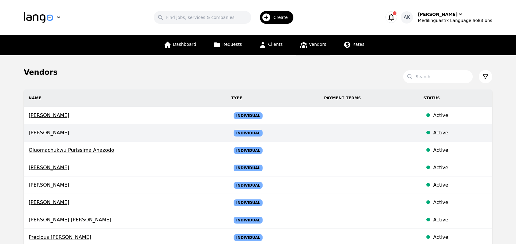
click at [62, 134] on span "[PERSON_NAME]" at bounding box center [125, 132] width 193 height 7
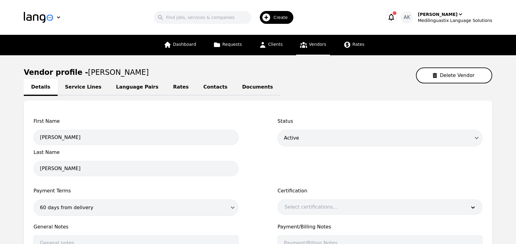
click at [235, 88] on link "Documents" at bounding box center [257, 87] width 45 height 17
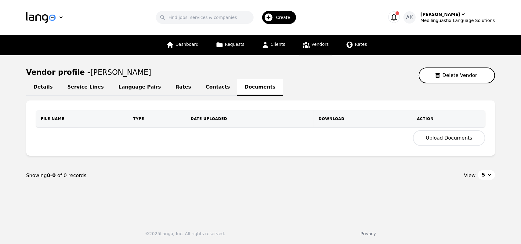
click at [443, 138] on button "Upload Documents" at bounding box center [449, 138] width 72 height 16
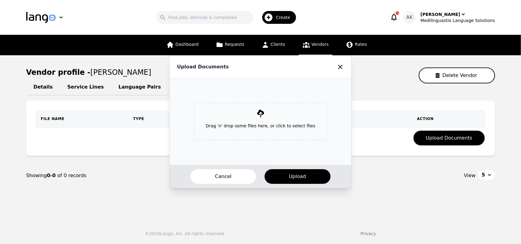
click at [245, 124] on p "Drag 'n' drop some files here, or click to select files" at bounding box center [260, 126] width 119 height 16
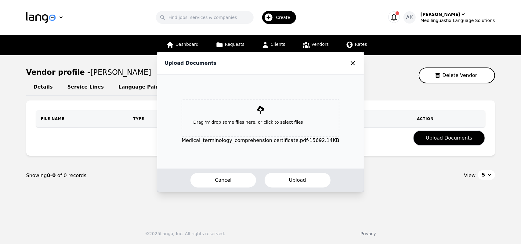
click at [291, 175] on button "Upload" at bounding box center [297, 180] width 67 height 16
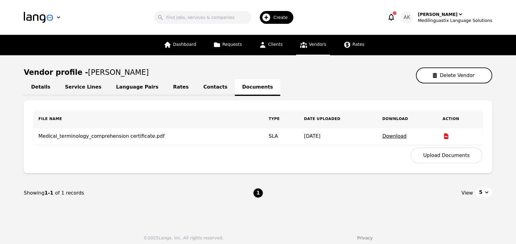
click at [437, 155] on button "Upload Documents" at bounding box center [447, 155] width 72 height 16
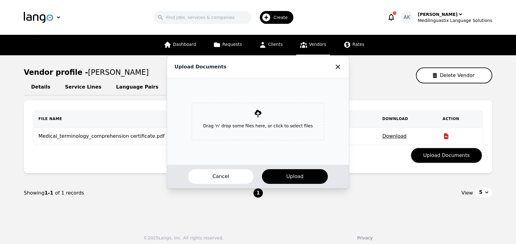
click at [262, 116] on icon at bounding box center [258, 113] width 9 height 9
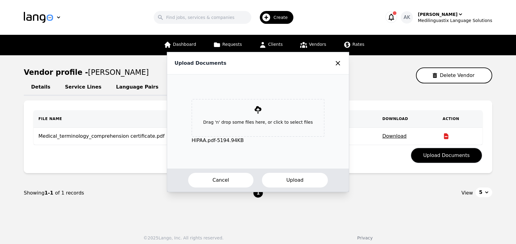
click at [295, 177] on button "Upload" at bounding box center [294, 180] width 67 height 16
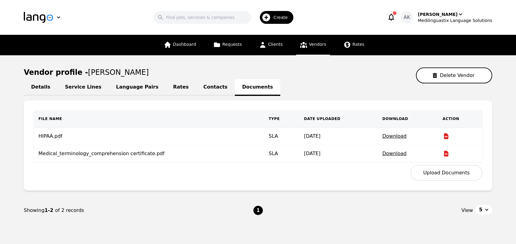
click at [436, 174] on button "Upload Documents" at bounding box center [447, 173] width 72 height 16
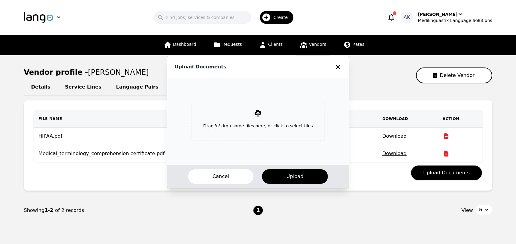
click at [259, 118] on p "Drag 'n' drop some files here, or click to select files" at bounding box center [257, 126] width 119 height 16
click at [334, 69] on icon at bounding box center [337, 66] width 7 height 7
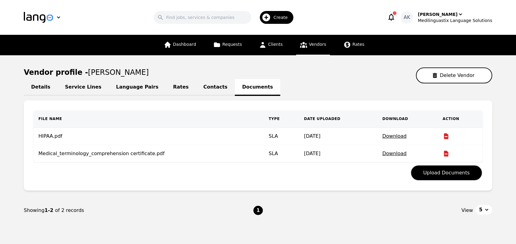
click at [304, 47] on icon at bounding box center [303, 45] width 7 height 6
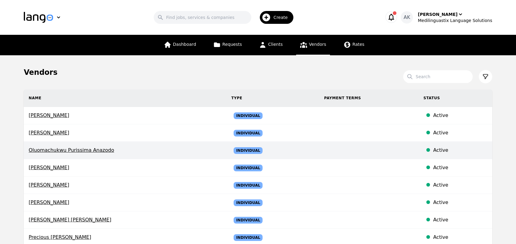
click at [48, 150] on span "Oluomachukwu Purissima Anazodo" at bounding box center [125, 149] width 193 height 7
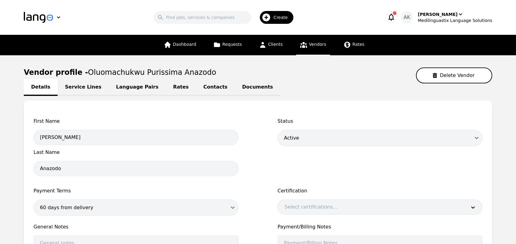
click at [235, 92] on link "Documents" at bounding box center [257, 87] width 45 height 17
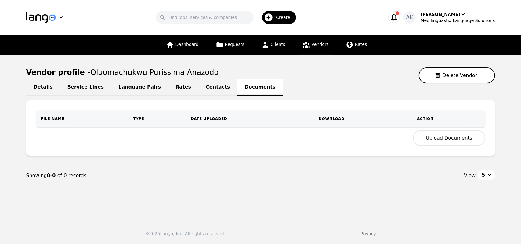
click at [431, 138] on button "Upload Documents" at bounding box center [449, 138] width 72 height 16
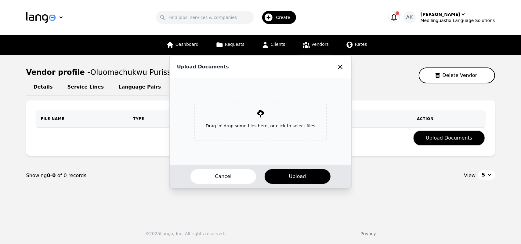
click at [258, 119] on p "Drag 'n' drop some files here, or click to select files" at bounding box center [260, 126] width 119 height 16
click at [221, 173] on button "Cancel" at bounding box center [223, 176] width 67 height 16
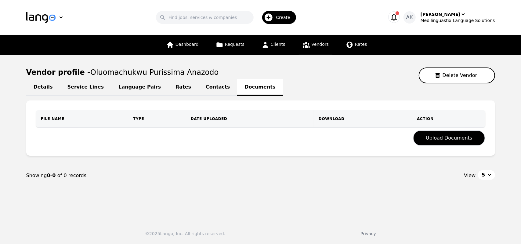
click at [311, 43] on span "Vendors" at bounding box center [319, 44] width 17 height 5
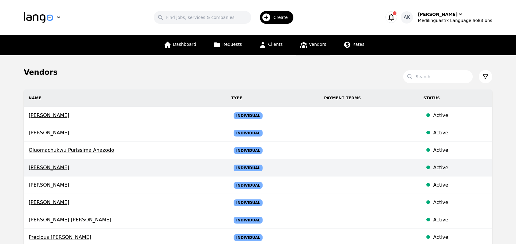
click at [40, 168] on span "[PERSON_NAME]" at bounding box center [125, 167] width 193 height 7
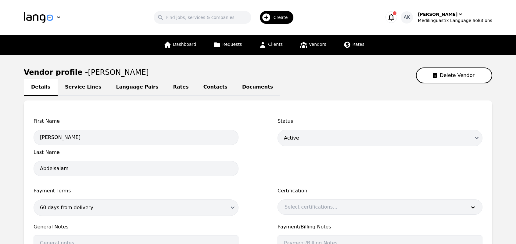
click at [235, 91] on link "Documents" at bounding box center [257, 87] width 45 height 17
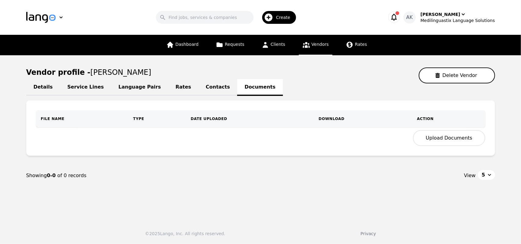
click at [448, 133] on button "Upload Documents" at bounding box center [449, 138] width 72 height 16
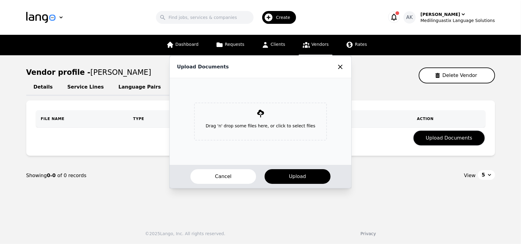
click at [246, 122] on p "Drag 'n' drop some files here, or click to select files" at bounding box center [260, 126] width 119 height 16
click at [221, 174] on button "Cancel" at bounding box center [223, 176] width 67 height 16
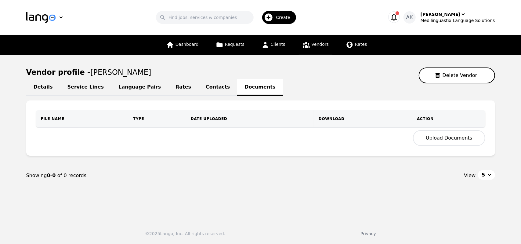
click at [443, 140] on button "Upload Documents" at bounding box center [449, 138] width 72 height 16
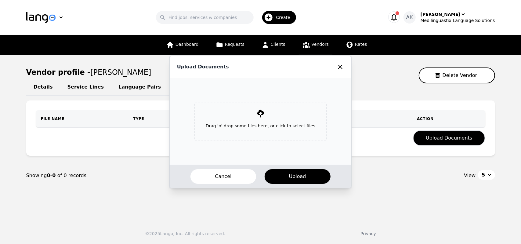
click at [267, 115] on div "Drag 'n' drop some files here, or click to select files" at bounding box center [260, 121] width 133 height 38
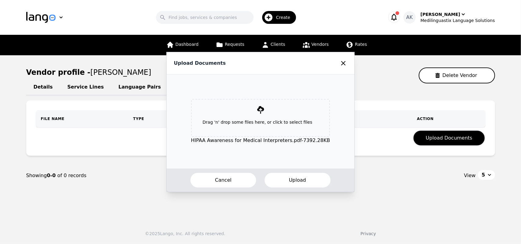
click at [276, 172] on button "Upload" at bounding box center [297, 180] width 67 height 16
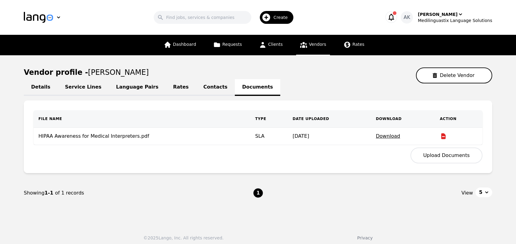
click at [437, 153] on button "Upload Documents" at bounding box center [447, 155] width 72 height 16
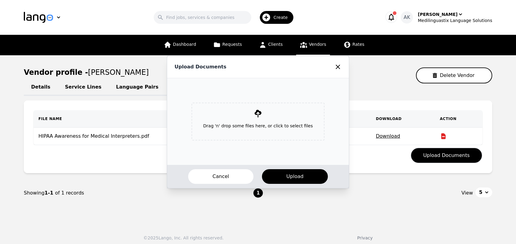
click at [242, 122] on p "Drag 'n' drop some files here, or click to select files" at bounding box center [257, 126] width 119 height 16
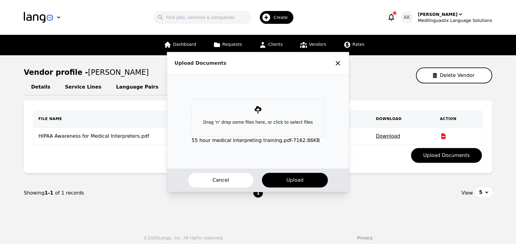
click at [273, 140] on li "55 hour medical interpreting training.pdf - 7162.86 KB" at bounding box center [258, 140] width 133 height 7
click at [281, 183] on button "Upload" at bounding box center [294, 180] width 67 height 16
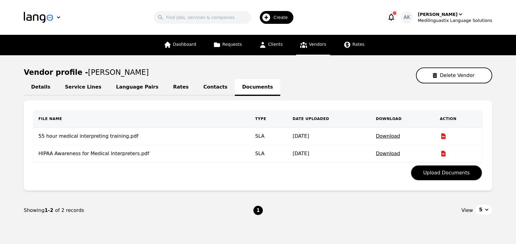
click at [311, 49] on link "Vendors" at bounding box center [313, 45] width 34 height 20
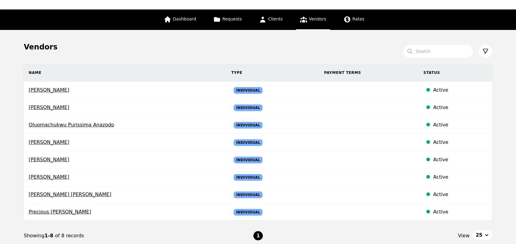
scroll to position [37, 0]
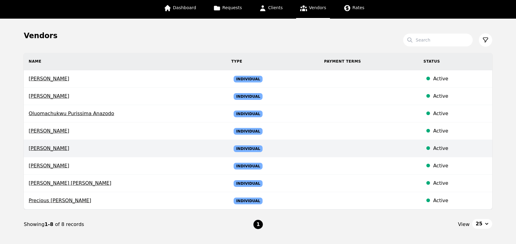
click at [45, 148] on span "[PERSON_NAME]" at bounding box center [125, 148] width 193 height 7
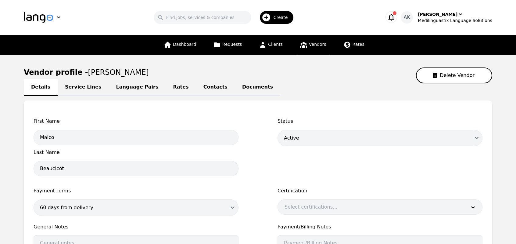
click at [235, 91] on link "Documents" at bounding box center [257, 87] width 45 height 17
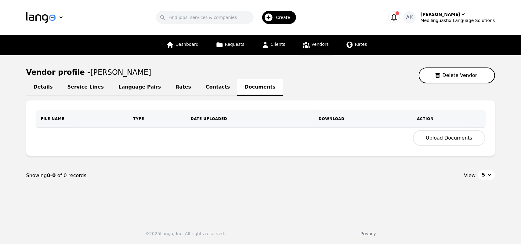
click at [437, 142] on button "Upload Documents" at bounding box center [449, 138] width 72 height 16
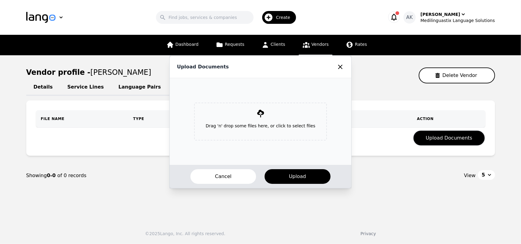
click at [257, 118] on p "Drag 'n' drop some files here, or click to select files" at bounding box center [260, 126] width 119 height 16
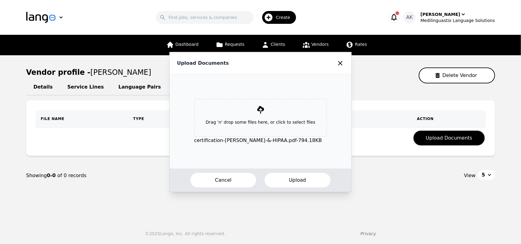
click at [293, 181] on button "Upload" at bounding box center [297, 180] width 67 height 16
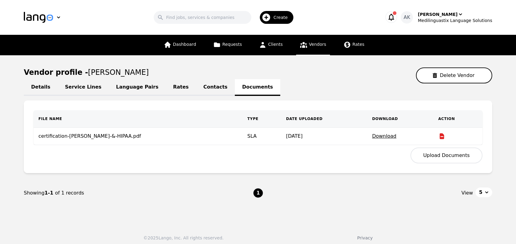
click at [430, 155] on button "Upload Documents" at bounding box center [447, 155] width 72 height 16
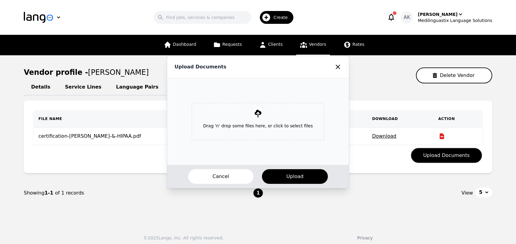
click at [252, 125] on p "Drag 'n' drop some files here, or click to select files" at bounding box center [257, 126] width 119 height 16
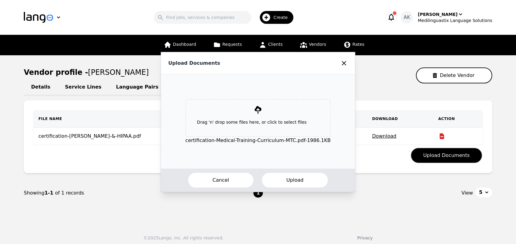
click at [290, 179] on button "Upload" at bounding box center [294, 180] width 67 height 16
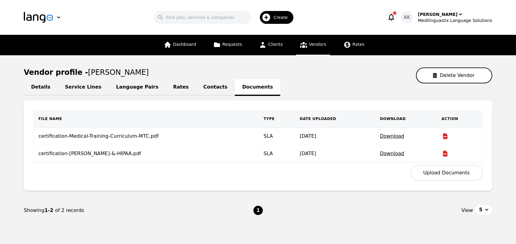
click at [440, 176] on button "Upload Documents" at bounding box center [447, 173] width 72 height 16
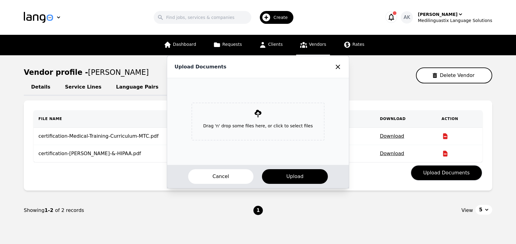
click at [254, 122] on p "Drag 'n' drop some files here, or click to select files" at bounding box center [257, 126] width 119 height 16
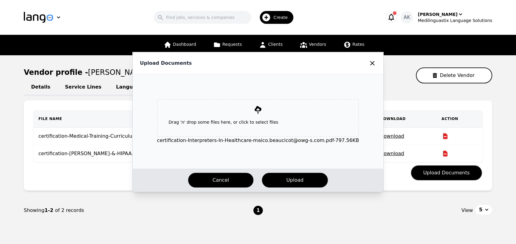
click at [228, 185] on button "Cancel" at bounding box center [221, 180] width 67 height 16
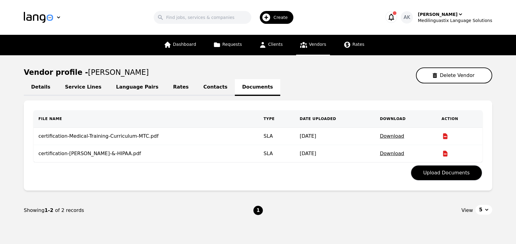
click at [298, 50] on link "Vendors" at bounding box center [313, 45] width 34 height 20
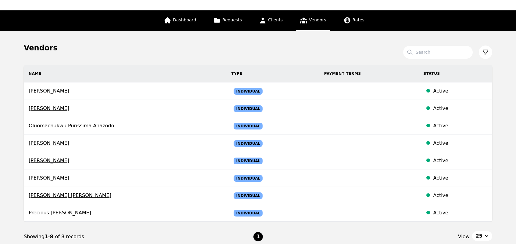
scroll to position [37, 0]
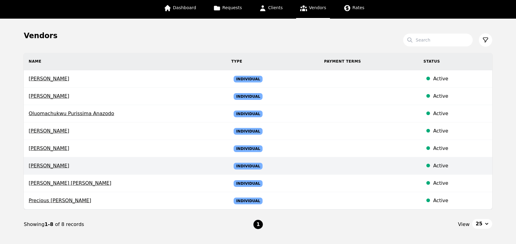
click at [56, 163] on span "[PERSON_NAME]" at bounding box center [125, 165] width 193 height 7
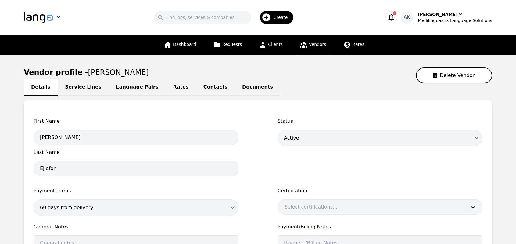
click at [235, 84] on link "Documents" at bounding box center [257, 87] width 45 height 17
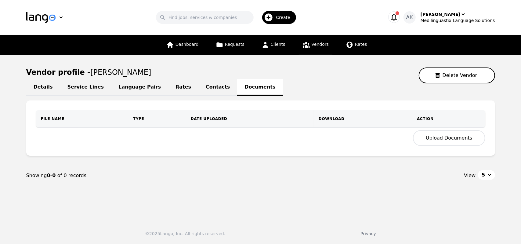
click at [436, 141] on button "Upload Documents" at bounding box center [449, 138] width 72 height 16
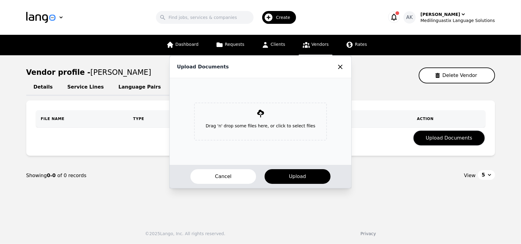
click at [254, 117] on div "Drag 'n' drop some files here, or click to select files" at bounding box center [260, 121] width 133 height 38
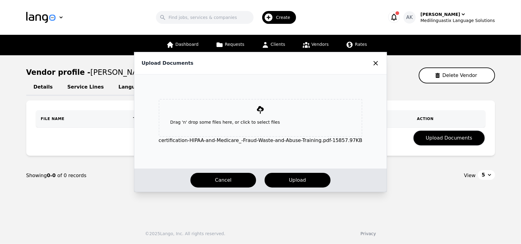
click at [231, 176] on button "Cancel" at bounding box center [223, 180] width 67 height 16
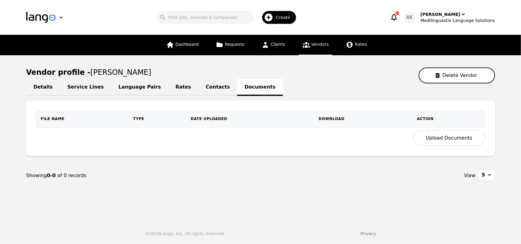
click at [459, 132] on button "Upload Documents" at bounding box center [449, 138] width 72 height 16
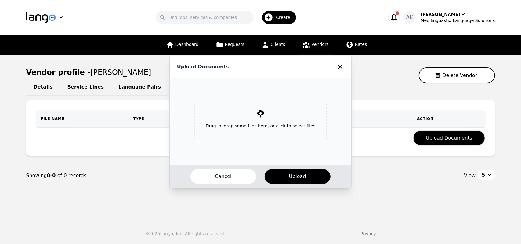
click at [276, 120] on p "Drag 'n' drop some files here, or click to select files" at bounding box center [260, 126] width 119 height 16
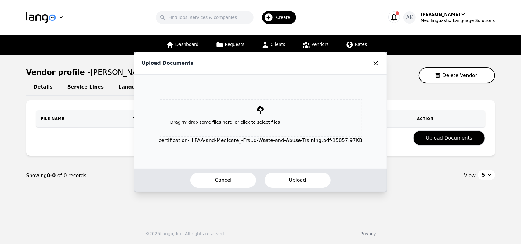
click at [291, 180] on button "Upload" at bounding box center [297, 180] width 67 height 16
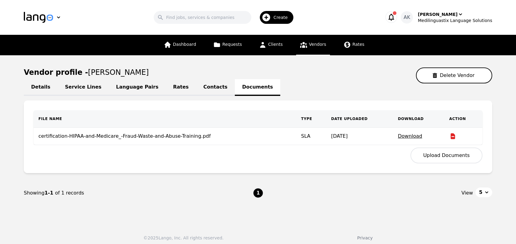
click at [437, 156] on button "Upload Documents" at bounding box center [447, 155] width 72 height 16
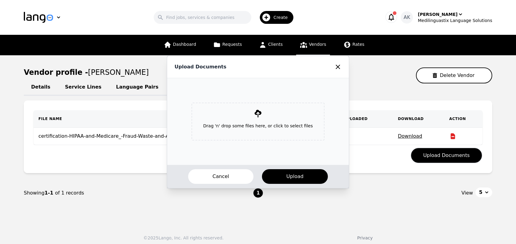
click at [258, 120] on p "Drag 'n' drop some files here, or click to select files" at bounding box center [257, 126] width 119 height 16
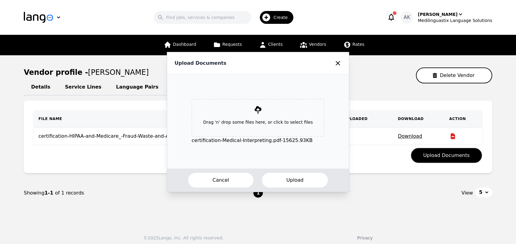
click at [287, 182] on button "Upload" at bounding box center [294, 180] width 67 height 16
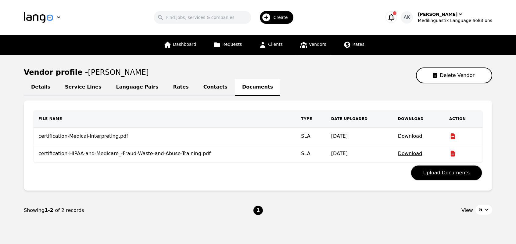
click at [309, 45] on span "Vendors" at bounding box center [317, 44] width 17 height 5
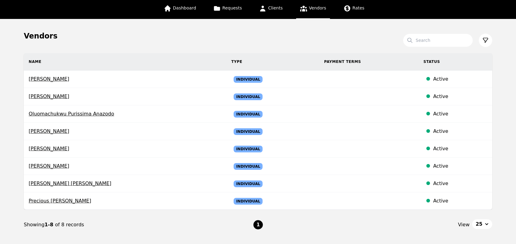
scroll to position [37, 0]
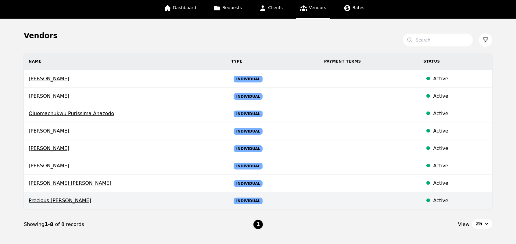
click at [62, 199] on span "Precious [PERSON_NAME]" at bounding box center [125, 200] width 193 height 7
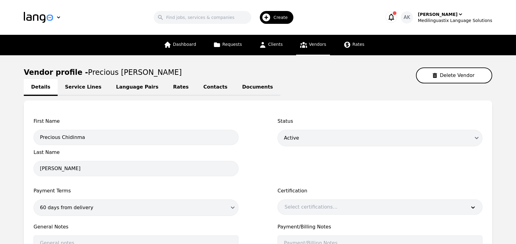
click at [235, 90] on link "Documents" at bounding box center [257, 87] width 45 height 17
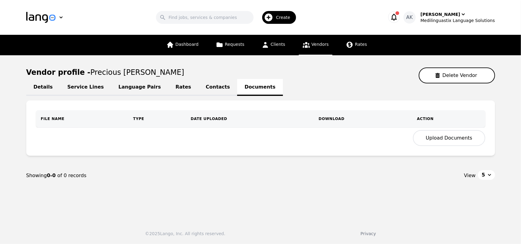
click at [440, 139] on button "Upload Documents" at bounding box center [449, 138] width 72 height 16
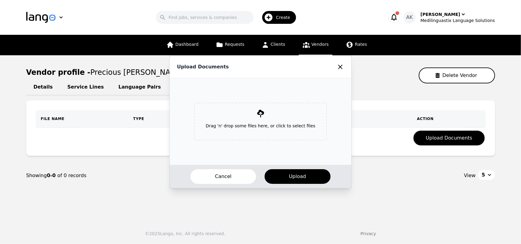
click at [288, 125] on p "Drag 'n' drop some files here, or click to select files" at bounding box center [260, 126] width 119 height 16
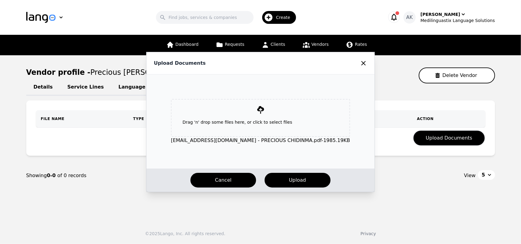
click at [229, 179] on button "Cancel" at bounding box center [223, 180] width 67 height 16
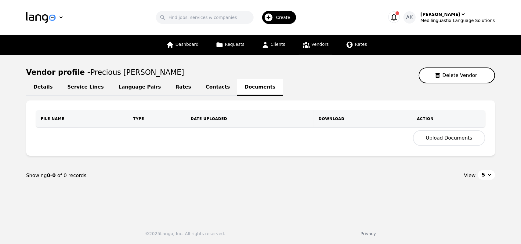
click at [444, 140] on button "Upload Documents" at bounding box center [449, 138] width 72 height 16
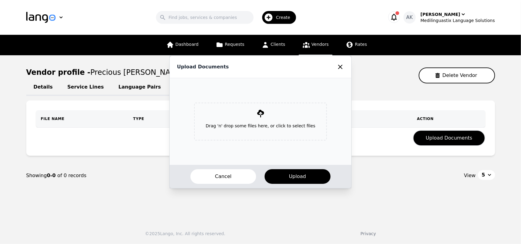
click at [273, 125] on p "Drag 'n' drop some files here, or click to select files" at bounding box center [260, 126] width 119 height 16
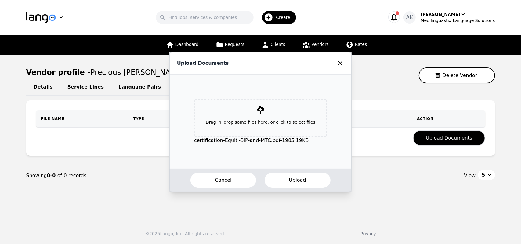
click at [299, 179] on button "Upload" at bounding box center [297, 180] width 67 height 16
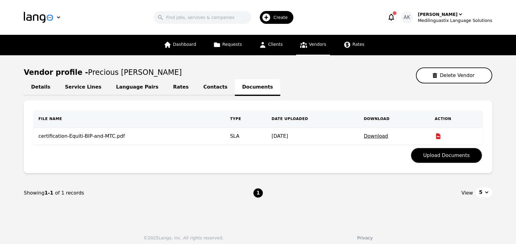
click at [436, 136] on icon at bounding box center [438, 136] width 4 height 6
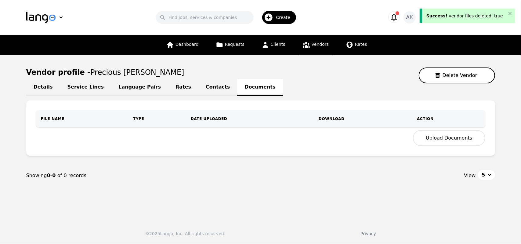
click at [438, 136] on button "Upload Documents" at bounding box center [449, 138] width 72 height 16
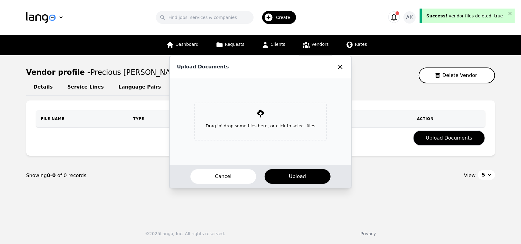
click at [258, 121] on p "Drag 'n' drop some files here, or click to select files" at bounding box center [260, 126] width 119 height 16
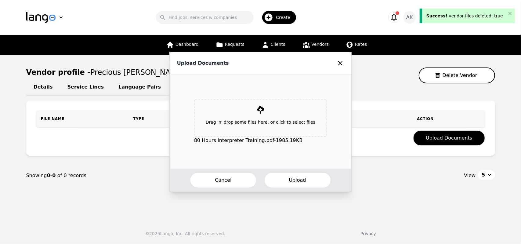
click at [292, 177] on button "Upload" at bounding box center [297, 180] width 67 height 16
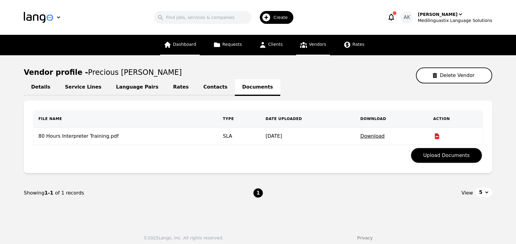
click at [178, 46] on span "Dashboard" at bounding box center [184, 44] width 23 height 5
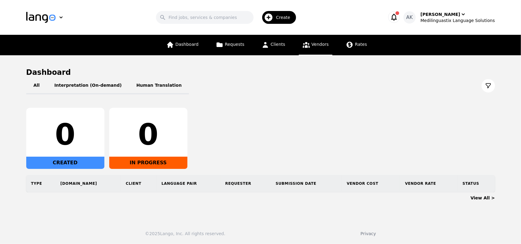
click at [316, 44] on span "Vendors" at bounding box center [319, 44] width 17 height 5
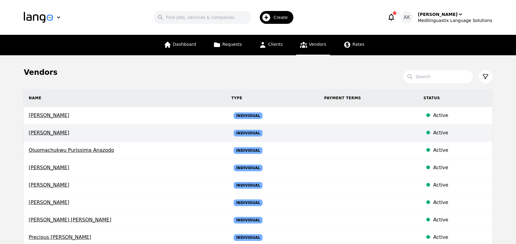
click at [60, 132] on span "[PERSON_NAME]" at bounding box center [125, 132] width 193 height 7
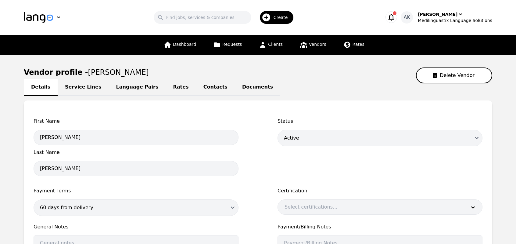
click at [235, 85] on link "Documents" at bounding box center [257, 87] width 45 height 17
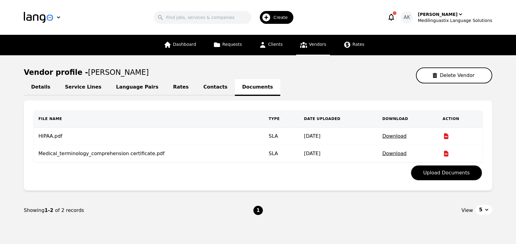
click at [39, 89] on link "Details" at bounding box center [41, 87] width 34 height 17
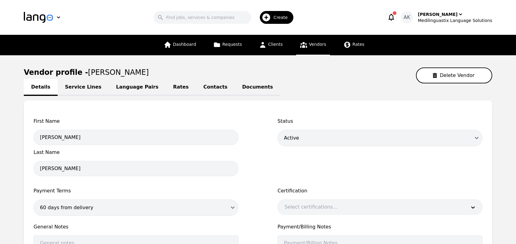
click at [81, 88] on link "Service Lines" at bounding box center [83, 87] width 51 height 17
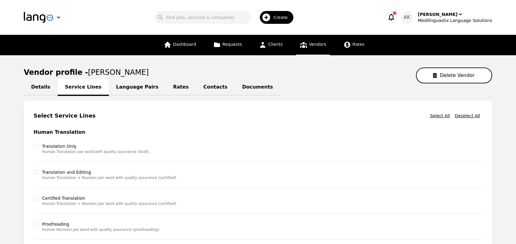
click at [117, 89] on link "Language Pairs" at bounding box center [137, 87] width 57 height 17
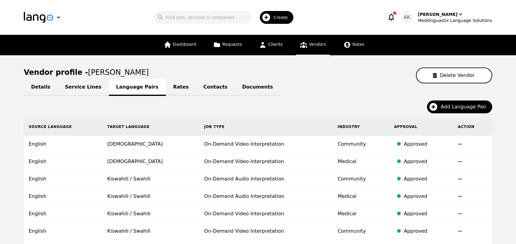
click at [235, 88] on link "Documents" at bounding box center [257, 87] width 45 height 17
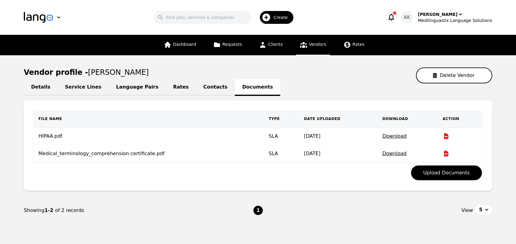
click at [37, 92] on link "Details" at bounding box center [41, 87] width 34 height 17
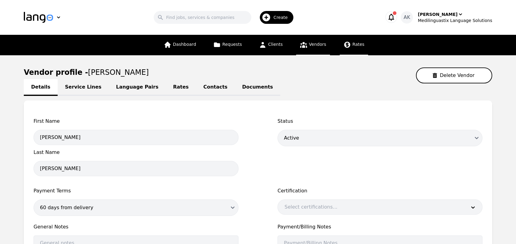
click at [345, 49] on link "Rates" at bounding box center [354, 45] width 28 height 20
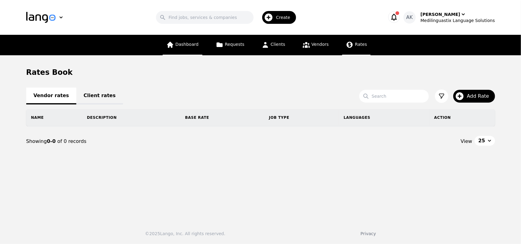
click at [173, 46] on icon at bounding box center [170, 45] width 6 height 6
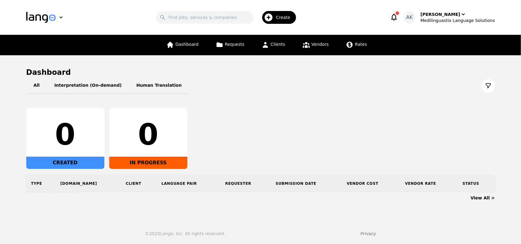
click at [399, 13] on span "button" at bounding box center [397, 13] width 4 height 4
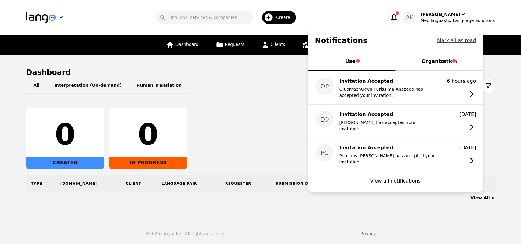
click at [466, 41] on button "Mark all as read" at bounding box center [456, 40] width 39 height 7
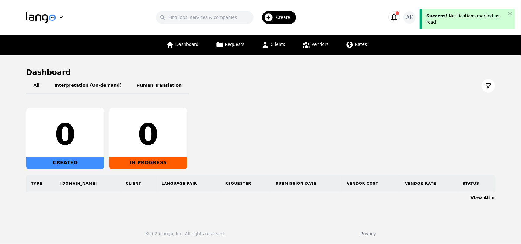
click at [398, 18] on icon "button" at bounding box center [394, 17] width 9 height 9
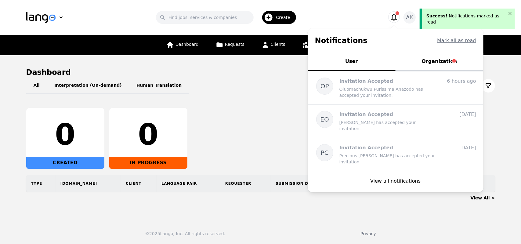
click at [440, 61] on button "Organization" at bounding box center [439, 62] width 88 height 18
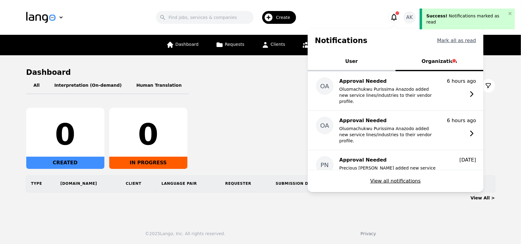
click at [462, 40] on button "Mark all as read" at bounding box center [456, 40] width 39 height 7
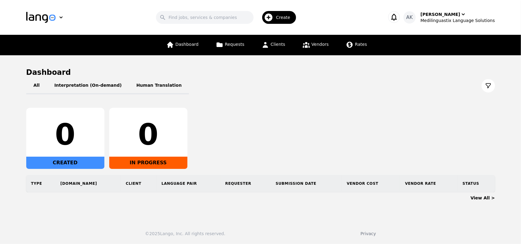
click at [368, 19] on div "Search Create" at bounding box center [228, 18] width 296 height 18
click at [303, 52] on link "Vendors" at bounding box center [316, 45] width 34 height 20
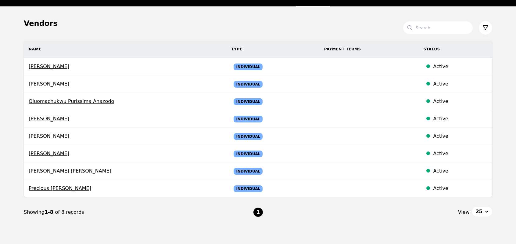
scroll to position [37, 0]
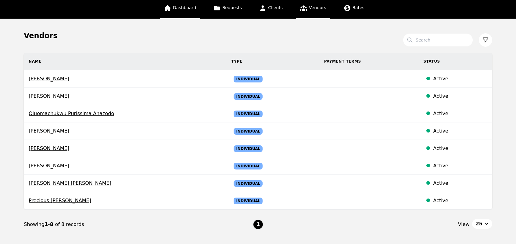
click at [183, 7] on span "Dashboard" at bounding box center [184, 7] width 23 height 5
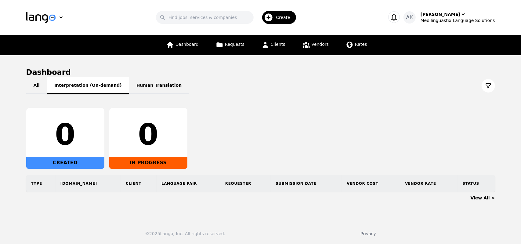
click at [70, 90] on button "Interpretation (On-demand)" at bounding box center [88, 85] width 82 height 17
click at [35, 89] on button "All" at bounding box center [36, 85] width 21 height 17
click at [237, 42] on span "Requests" at bounding box center [235, 44] width 20 height 5
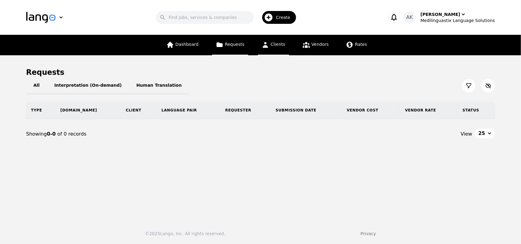
click at [273, 51] on link "Clients" at bounding box center [273, 45] width 31 height 20
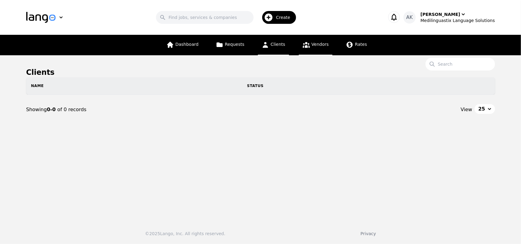
click at [305, 49] on link "Vendors" at bounding box center [316, 45] width 34 height 20
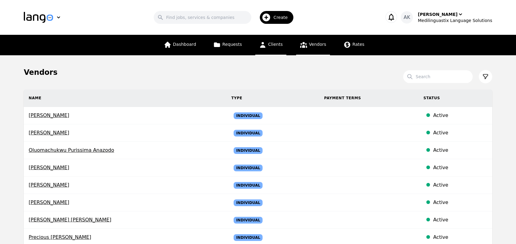
click at [267, 48] on link "Clients" at bounding box center [270, 45] width 31 height 20
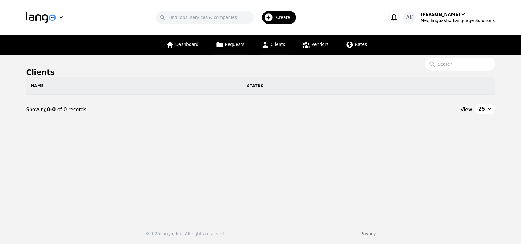
click at [227, 44] on span "Requests" at bounding box center [235, 44] width 20 height 5
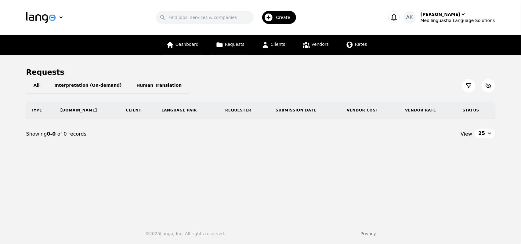
click at [186, 48] on link "Dashboard" at bounding box center [183, 45] width 40 height 20
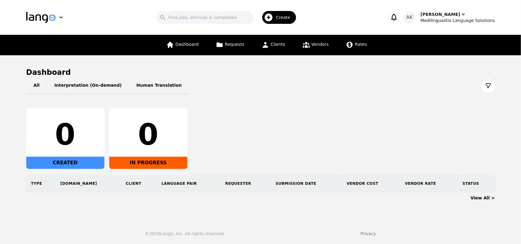
click at [449, 20] on div "Medilinguastix Language Solutions" at bounding box center [457, 20] width 74 height 6
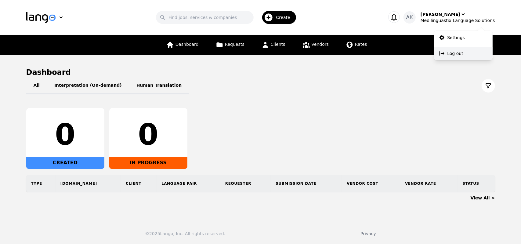
click at [447, 55] on button "Log out" at bounding box center [463, 53] width 59 height 13
